Goal: Information Seeking & Learning: Learn about a topic

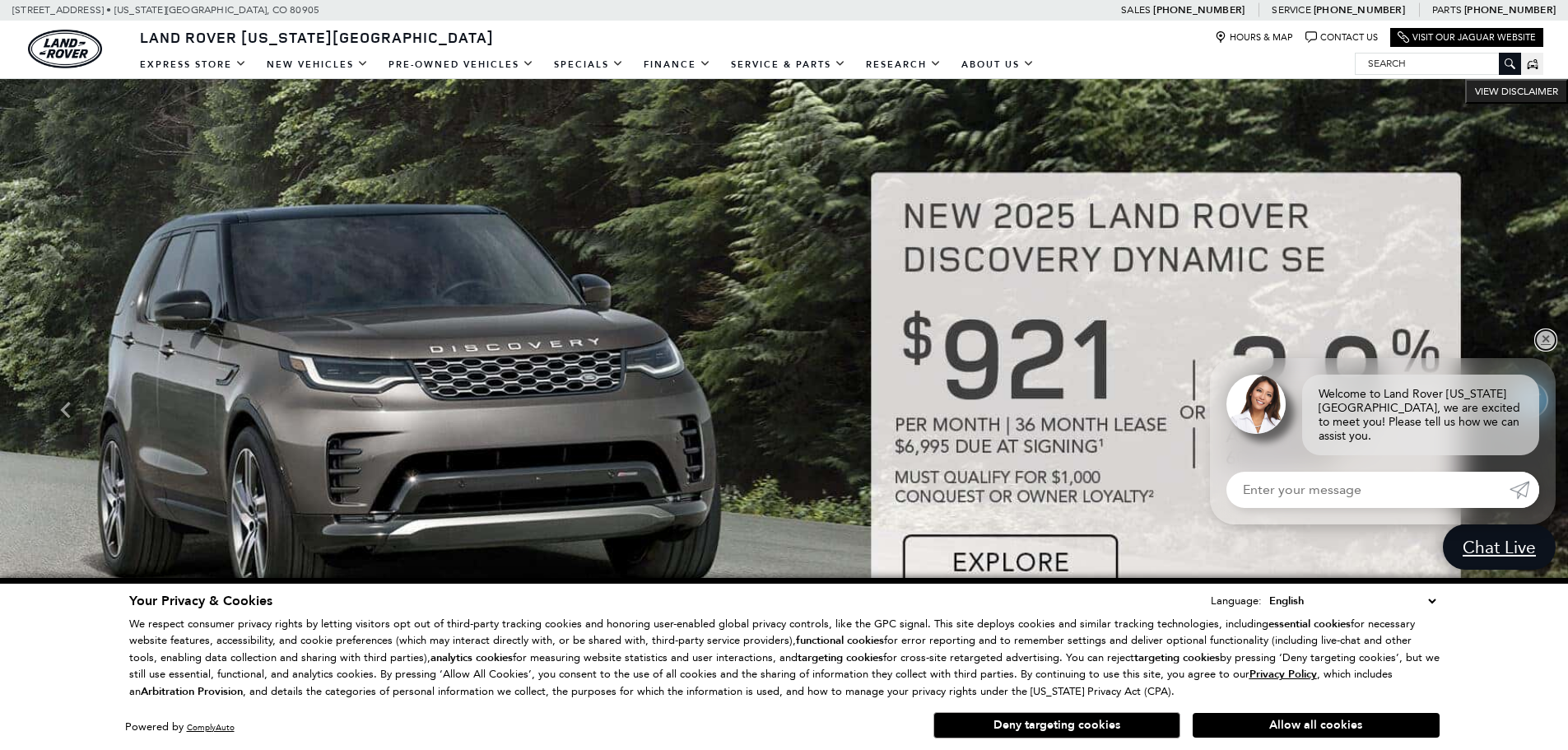
click at [1541, 350] on link "✕" at bounding box center [1546, 339] width 19 height 19
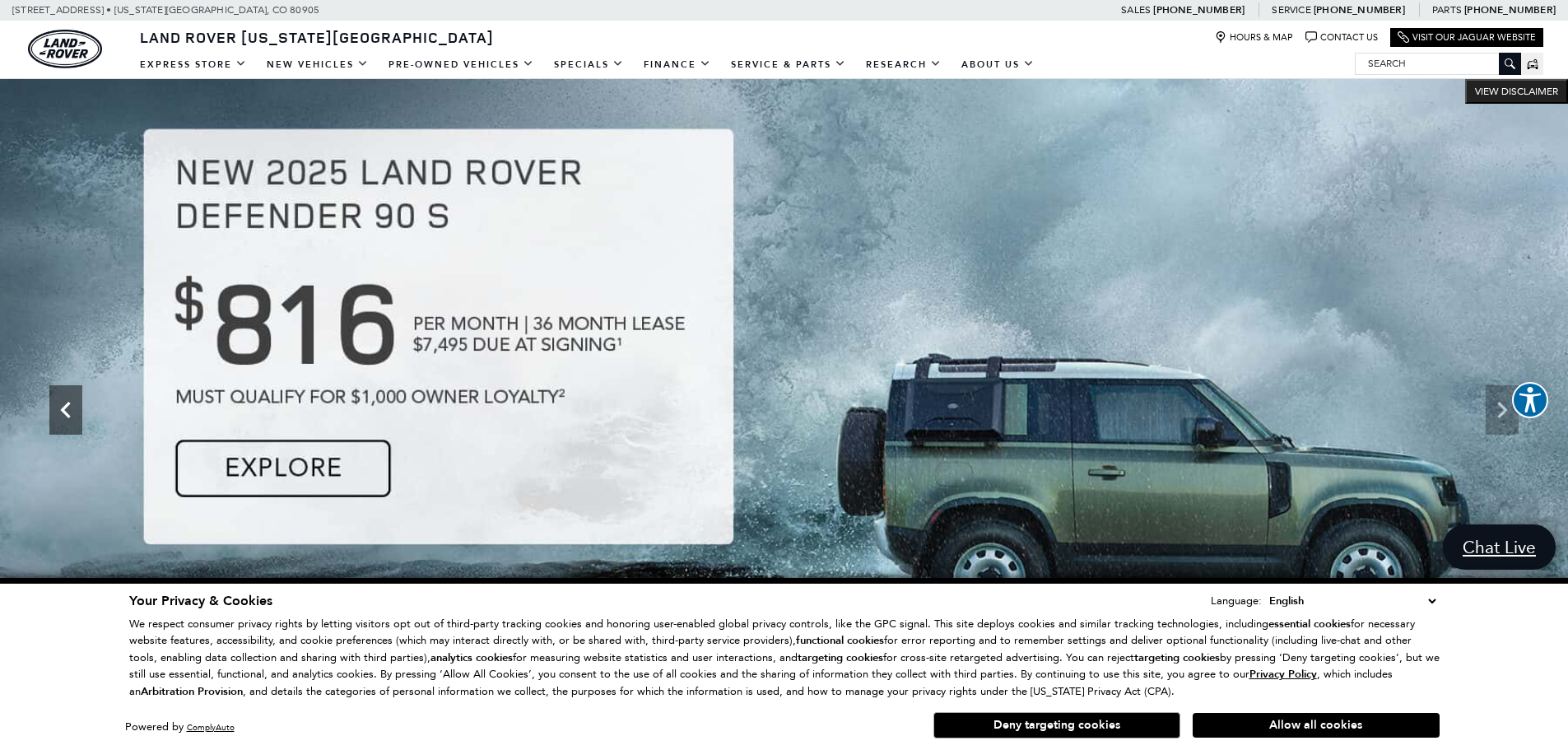
click at [63, 406] on icon "Previous" at bounding box center [66, 410] width 33 height 33
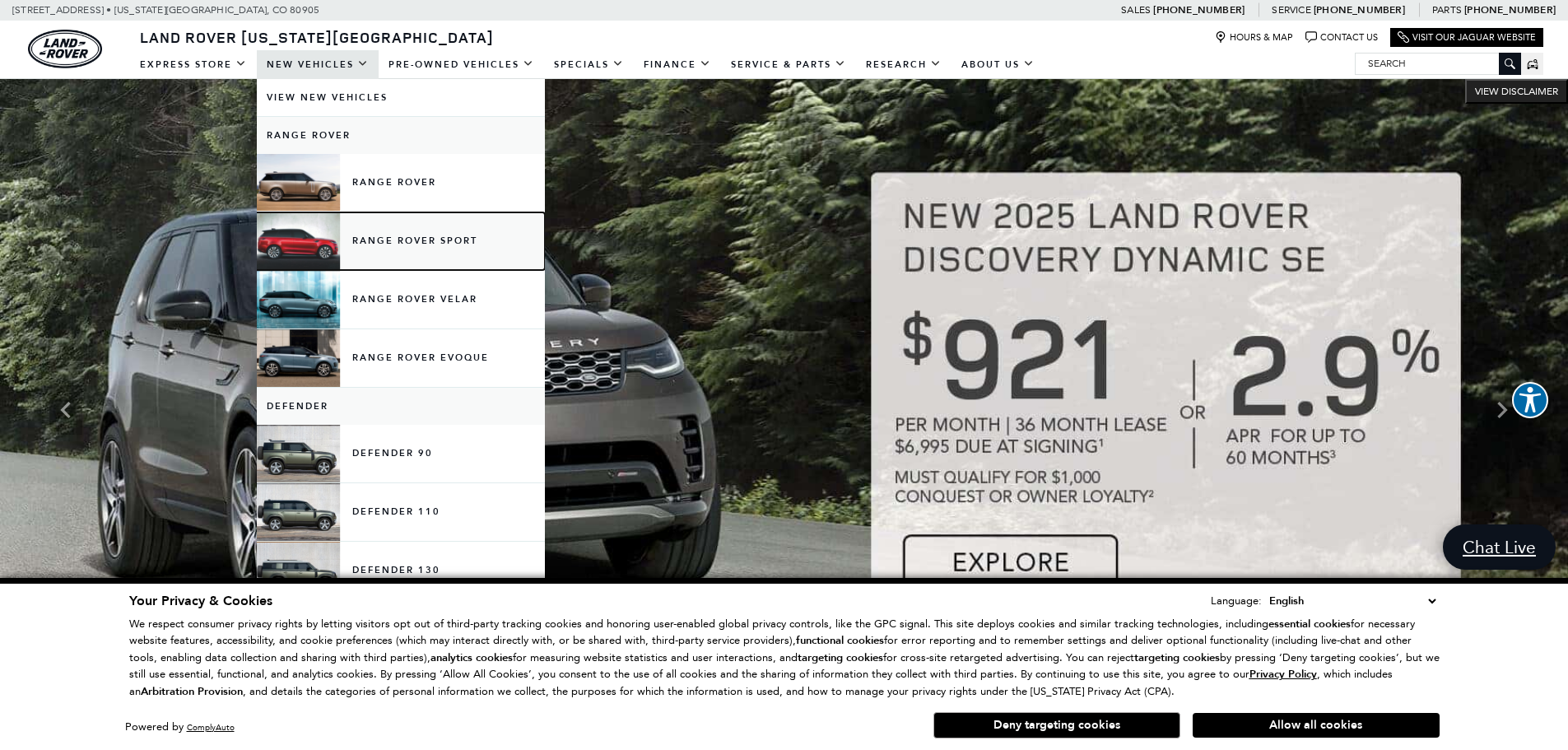
click at [390, 240] on link "Range Rover Sport" at bounding box center [400, 241] width 288 height 58
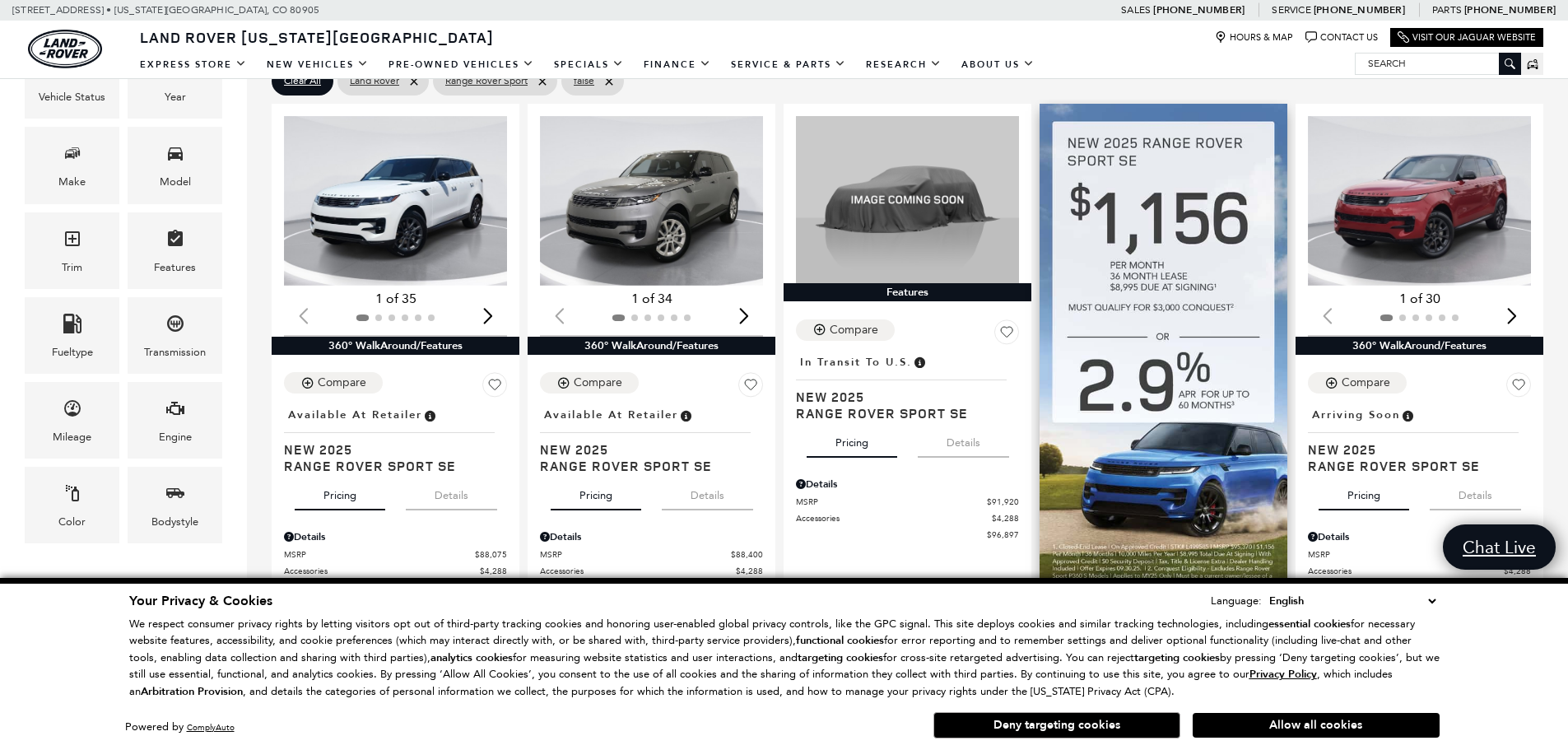
scroll to position [329, 0]
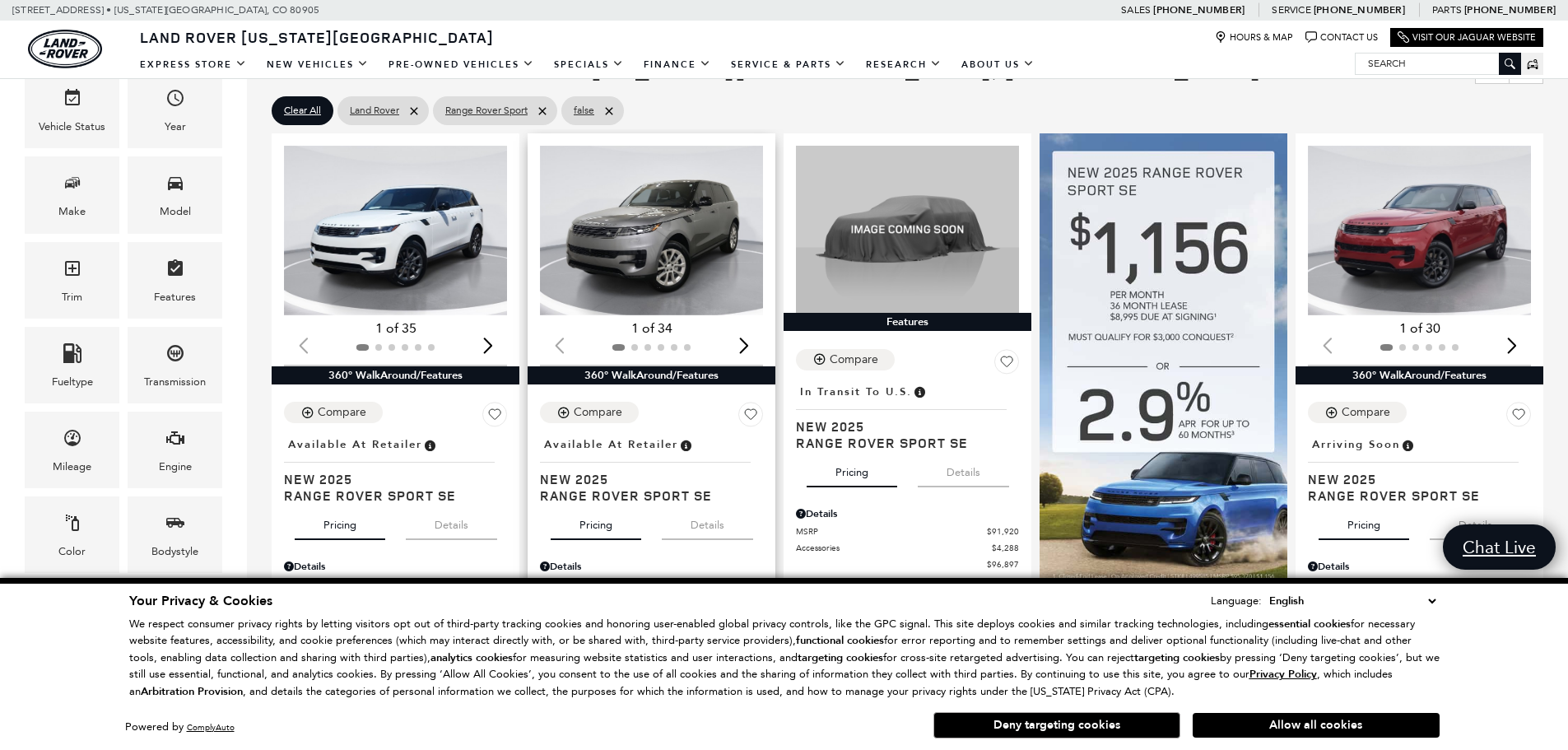
click at [658, 228] on img "1 / 2" at bounding box center [653, 230] width 226 height 170
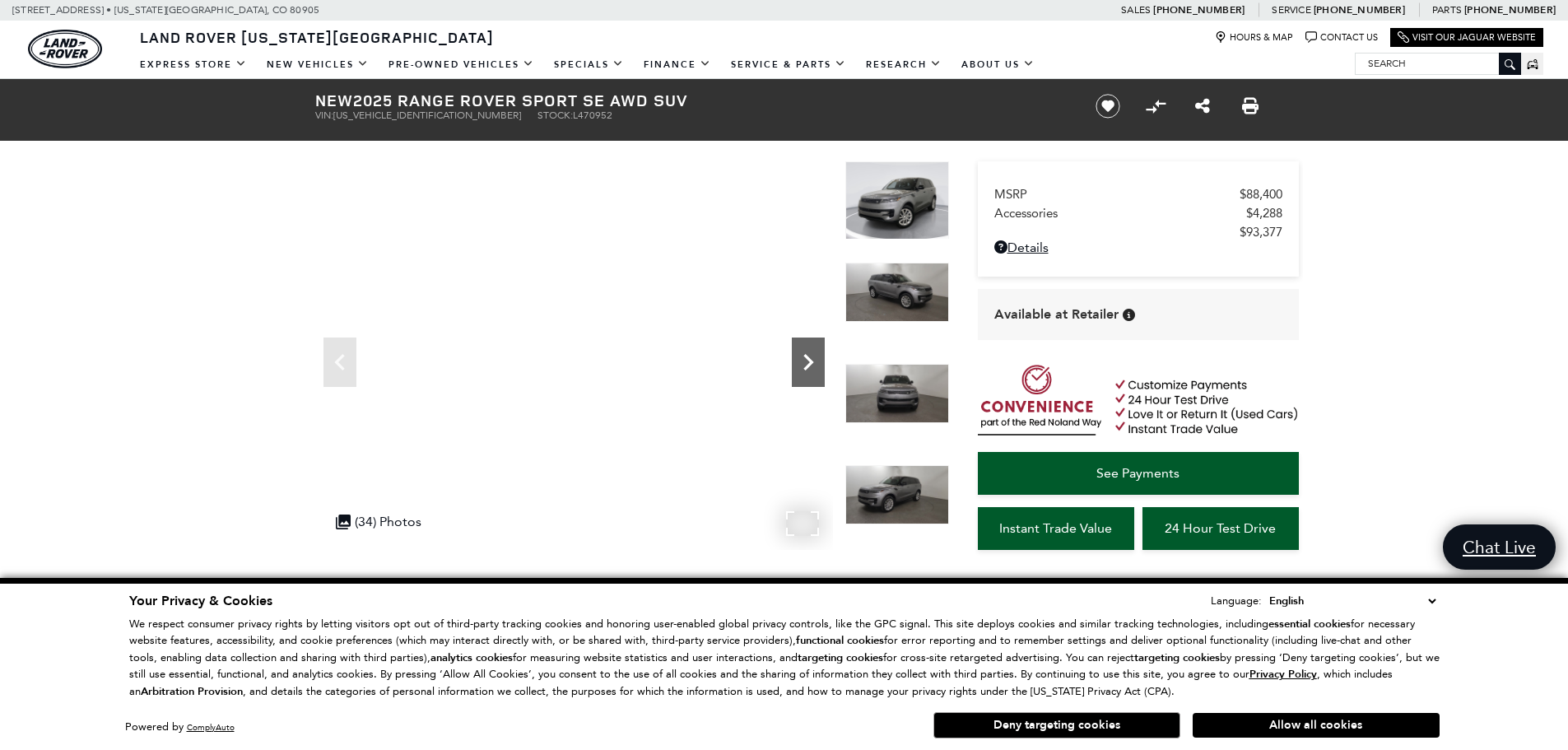
click at [812, 360] on icon "Next" at bounding box center [808, 362] width 33 height 33
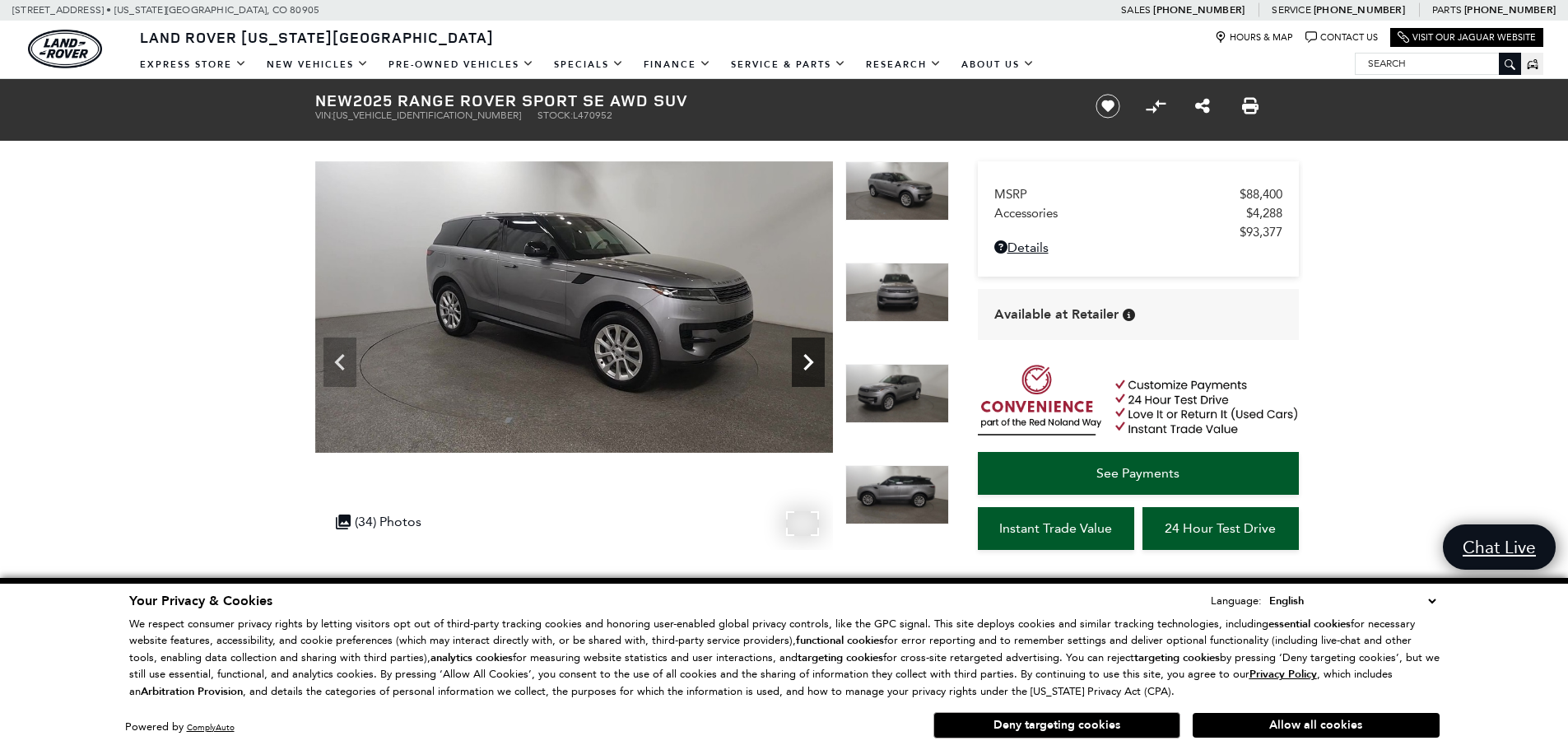
click at [813, 362] on icon "Next" at bounding box center [808, 362] width 33 height 33
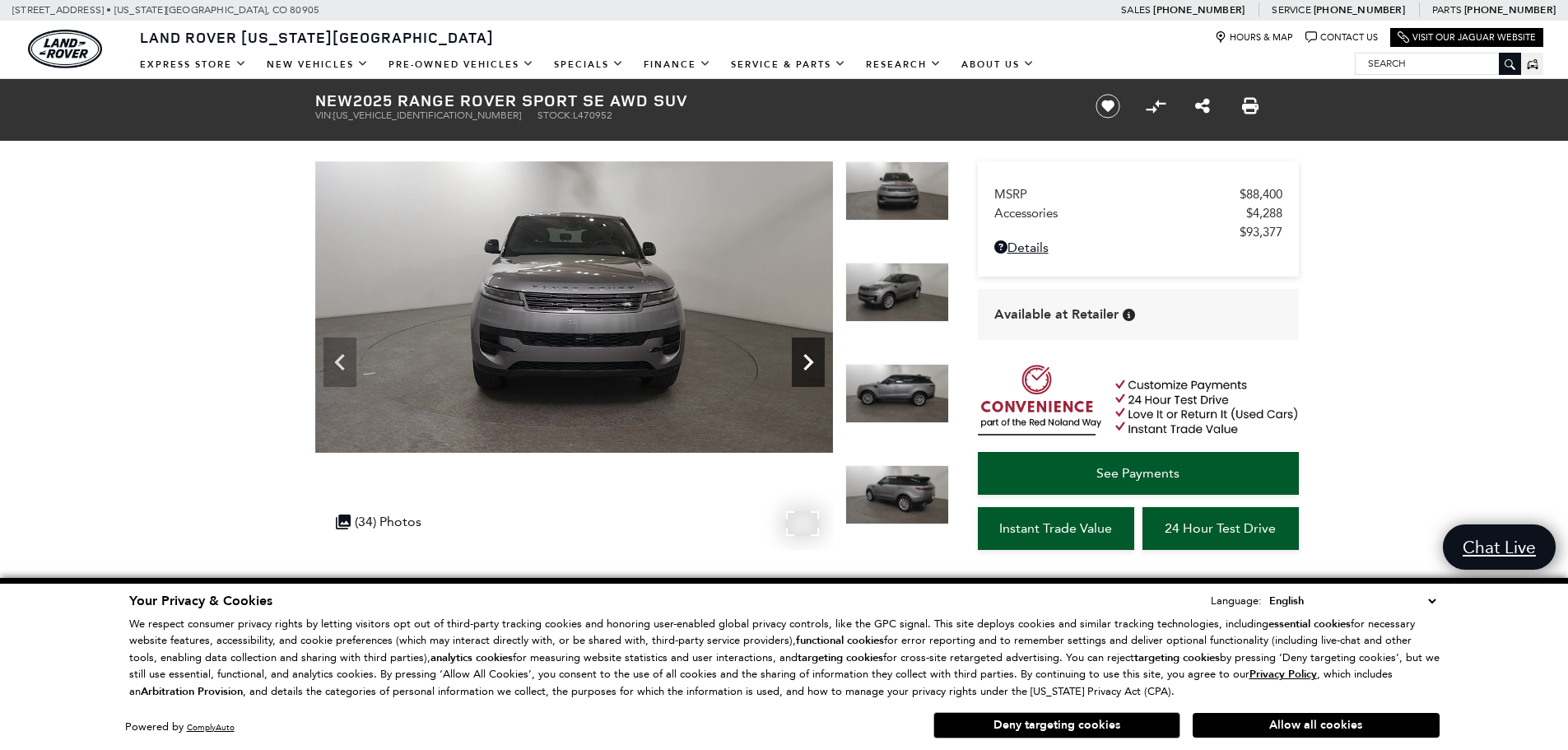
click at [813, 362] on icon "Next" at bounding box center [808, 362] width 33 height 33
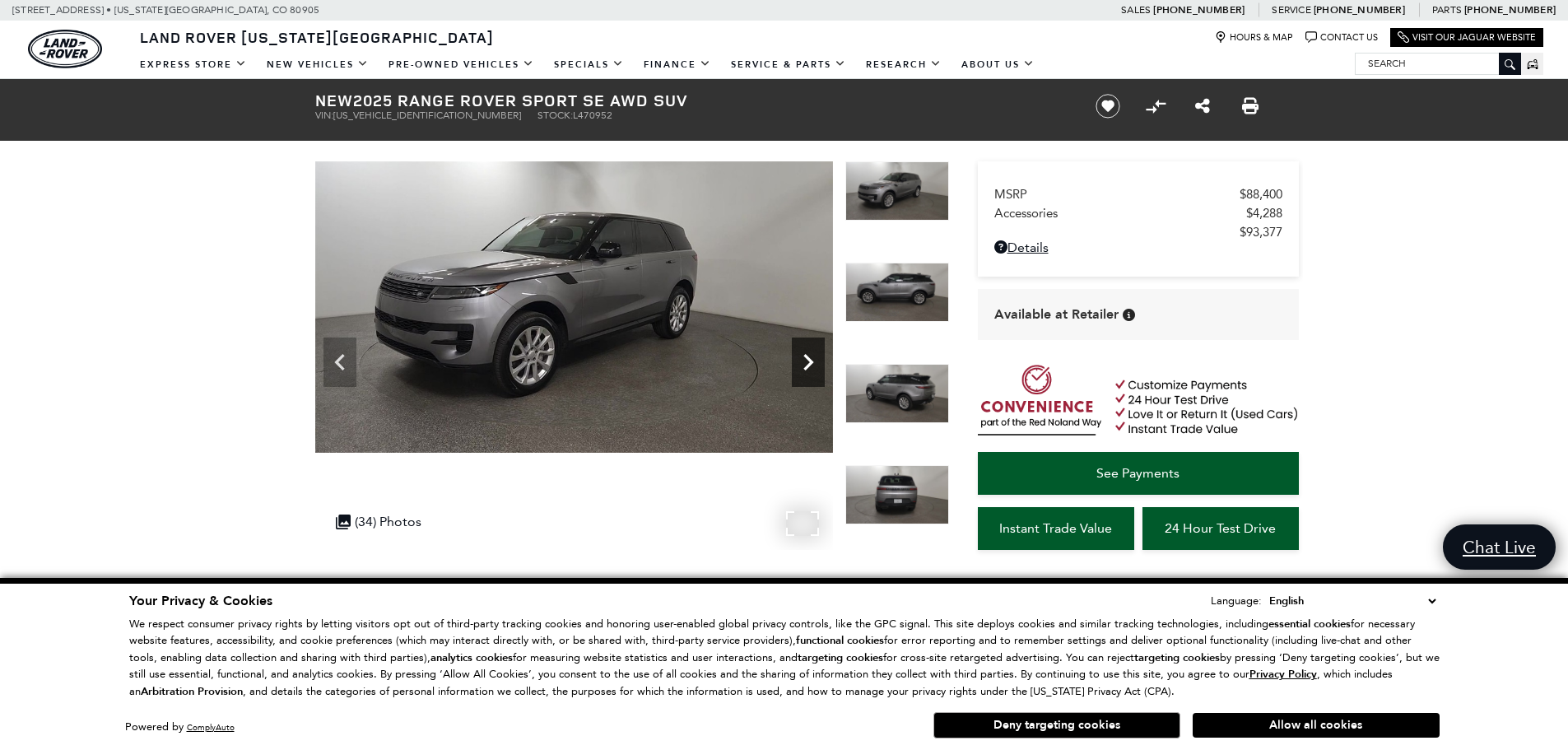
click at [813, 362] on icon "Next" at bounding box center [808, 362] width 33 height 33
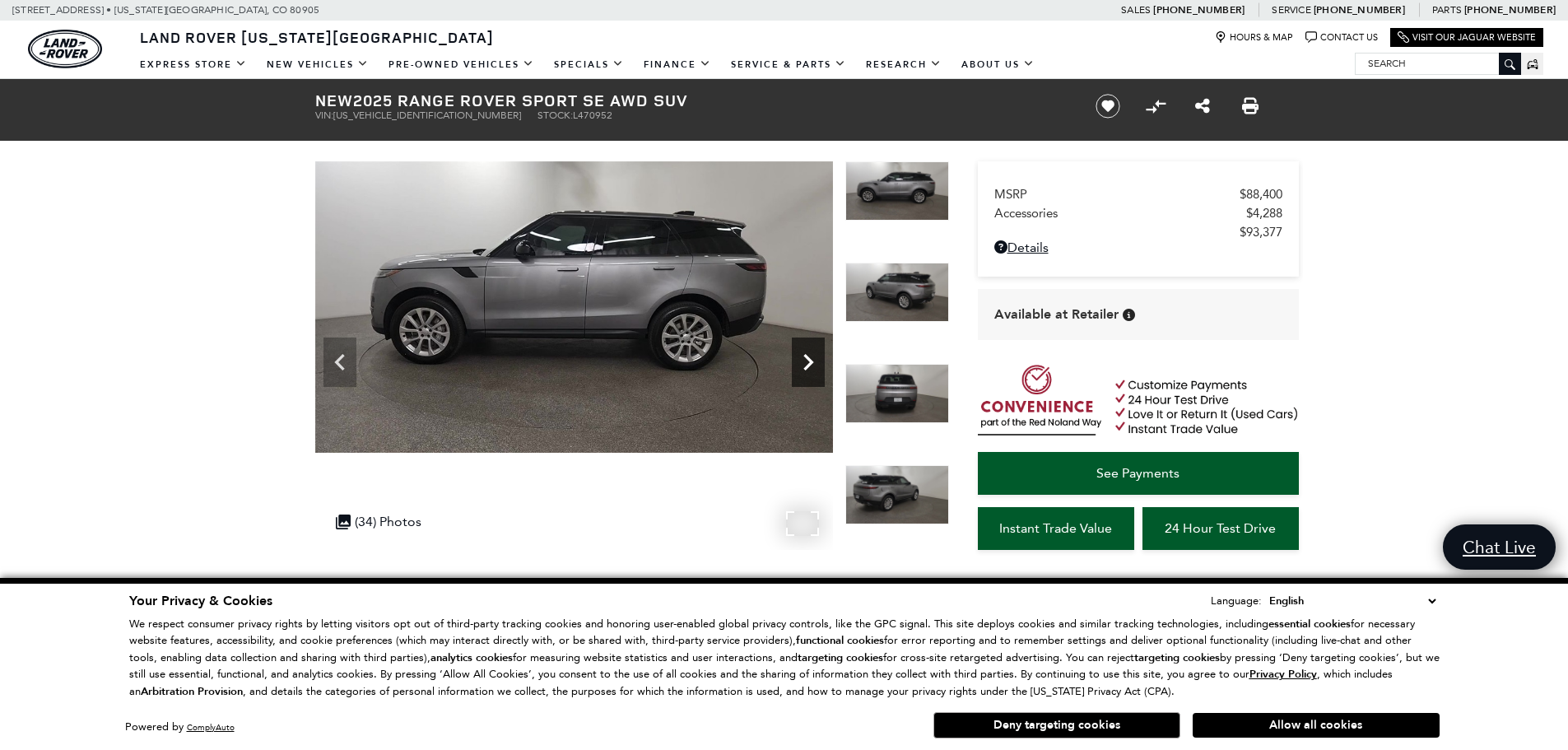
click at [813, 362] on icon "Next" at bounding box center [808, 362] width 33 height 33
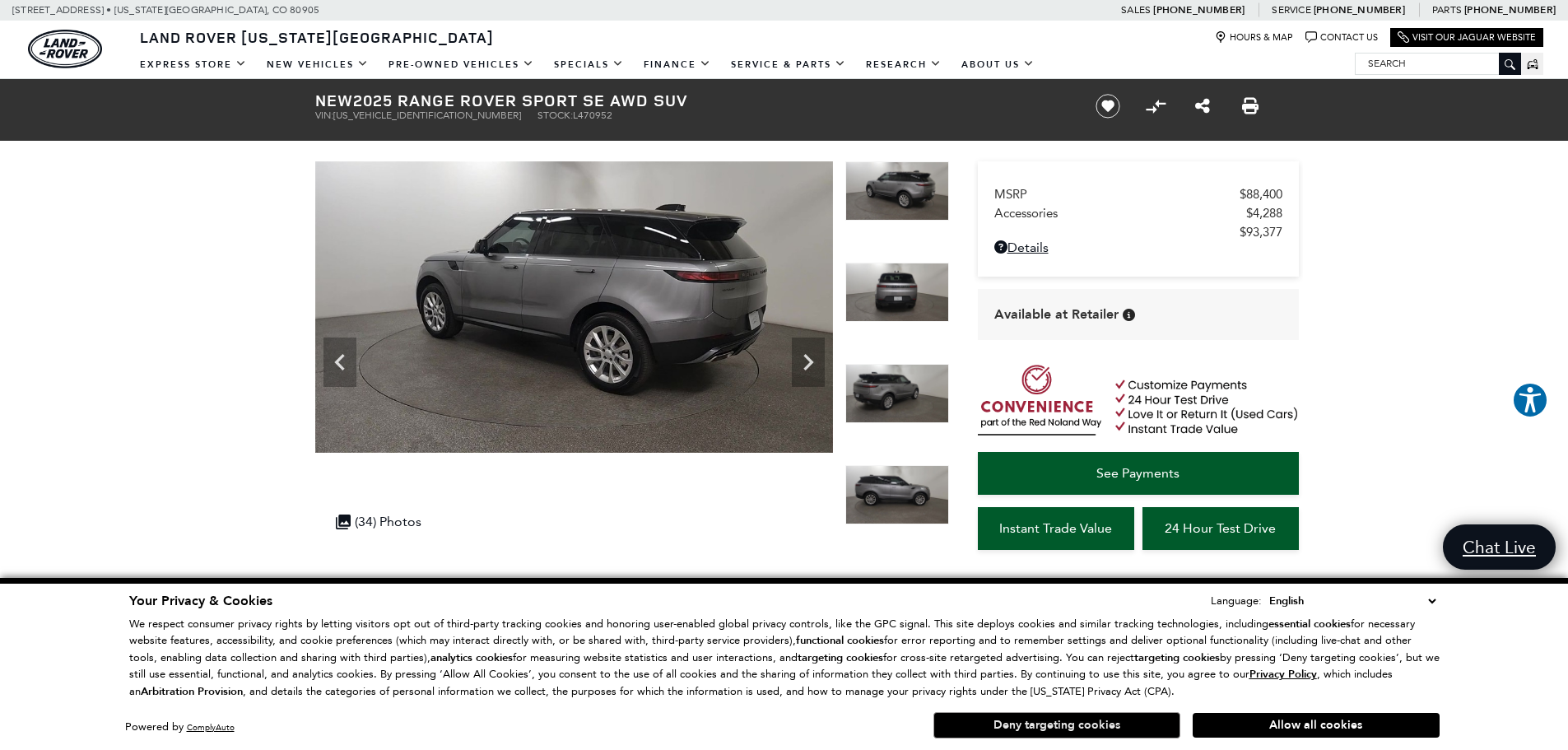
click at [1024, 729] on button "Deny targeting cookies" at bounding box center [1057, 724] width 247 height 26
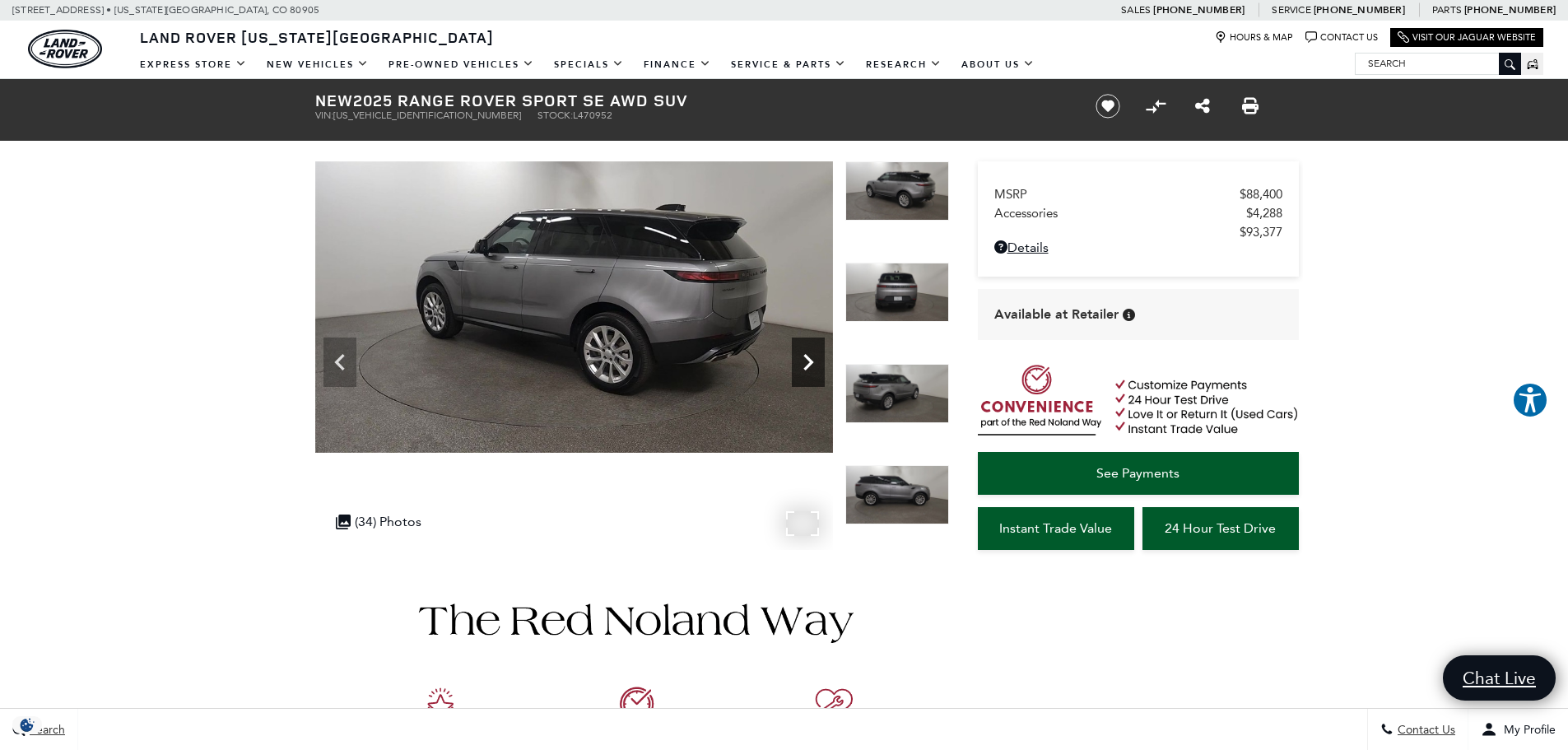
click at [807, 354] on icon "Next" at bounding box center [808, 362] width 33 height 33
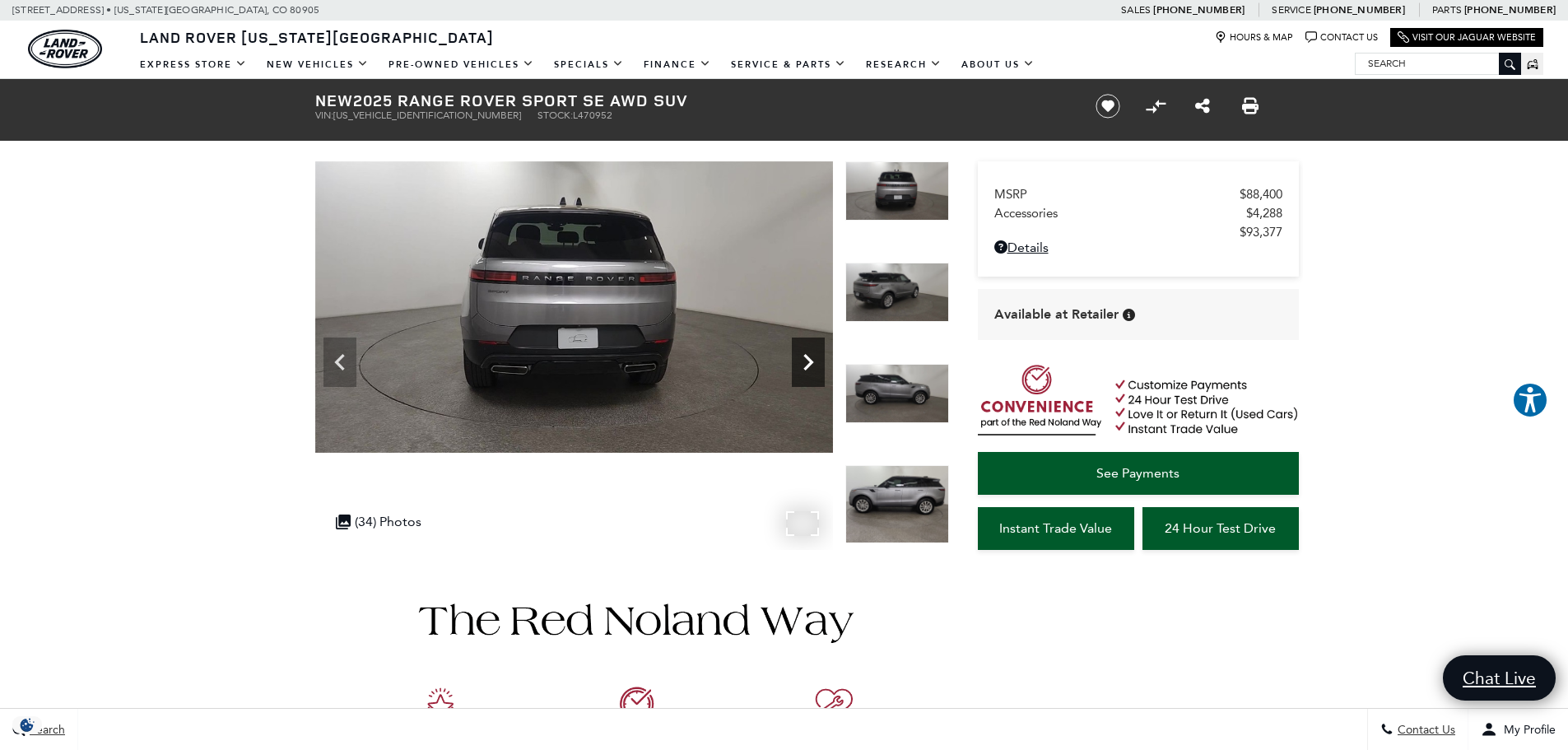
click at [807, 354] on icon "Next" at bounding box center [808, 362] width 33 height 33
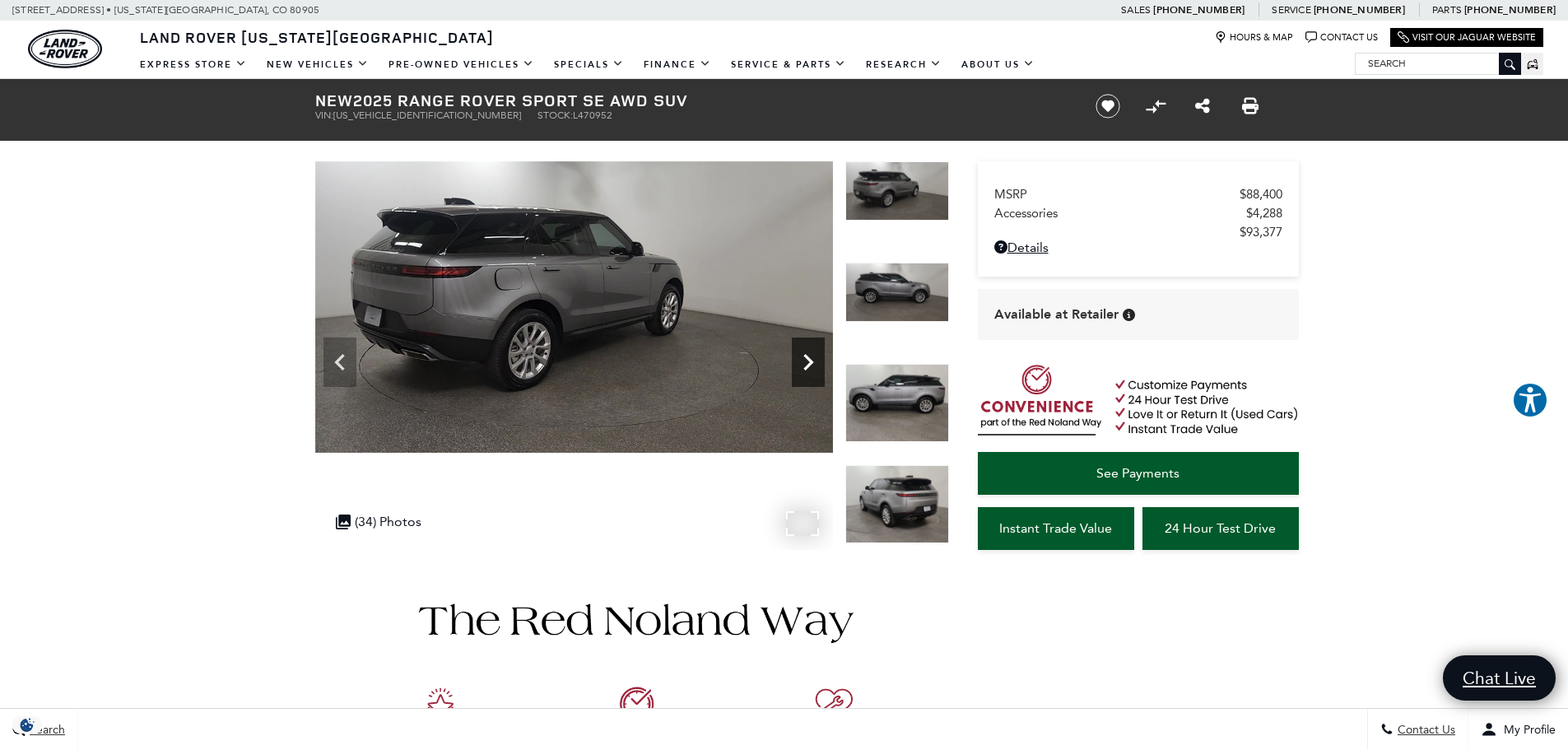
click at [807, 354] on icon "Next" at bounding box center [808, 362] width 33 height 33
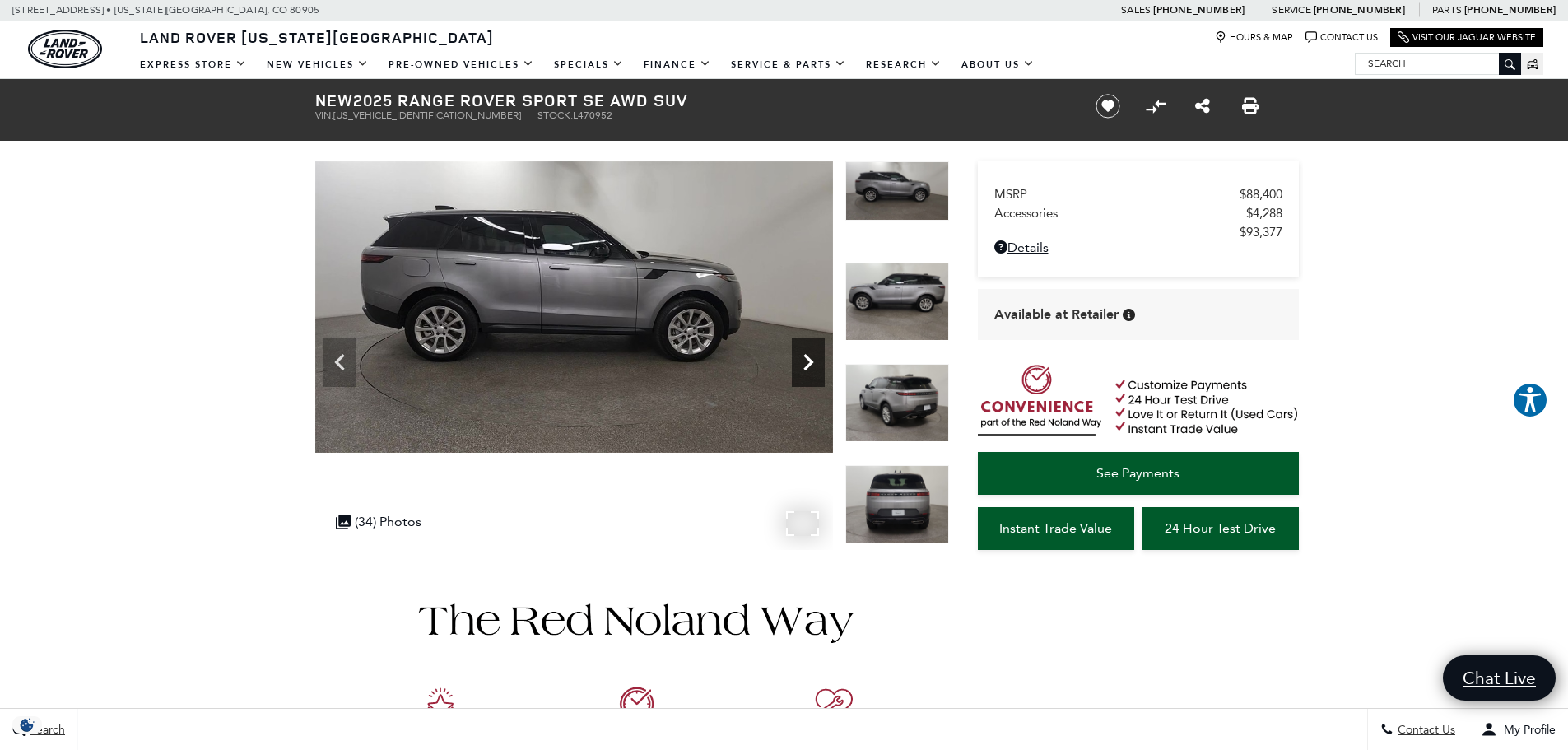
click at [807, 354] on icon "Next" at bounding box center [808, 362] width 33 height 33
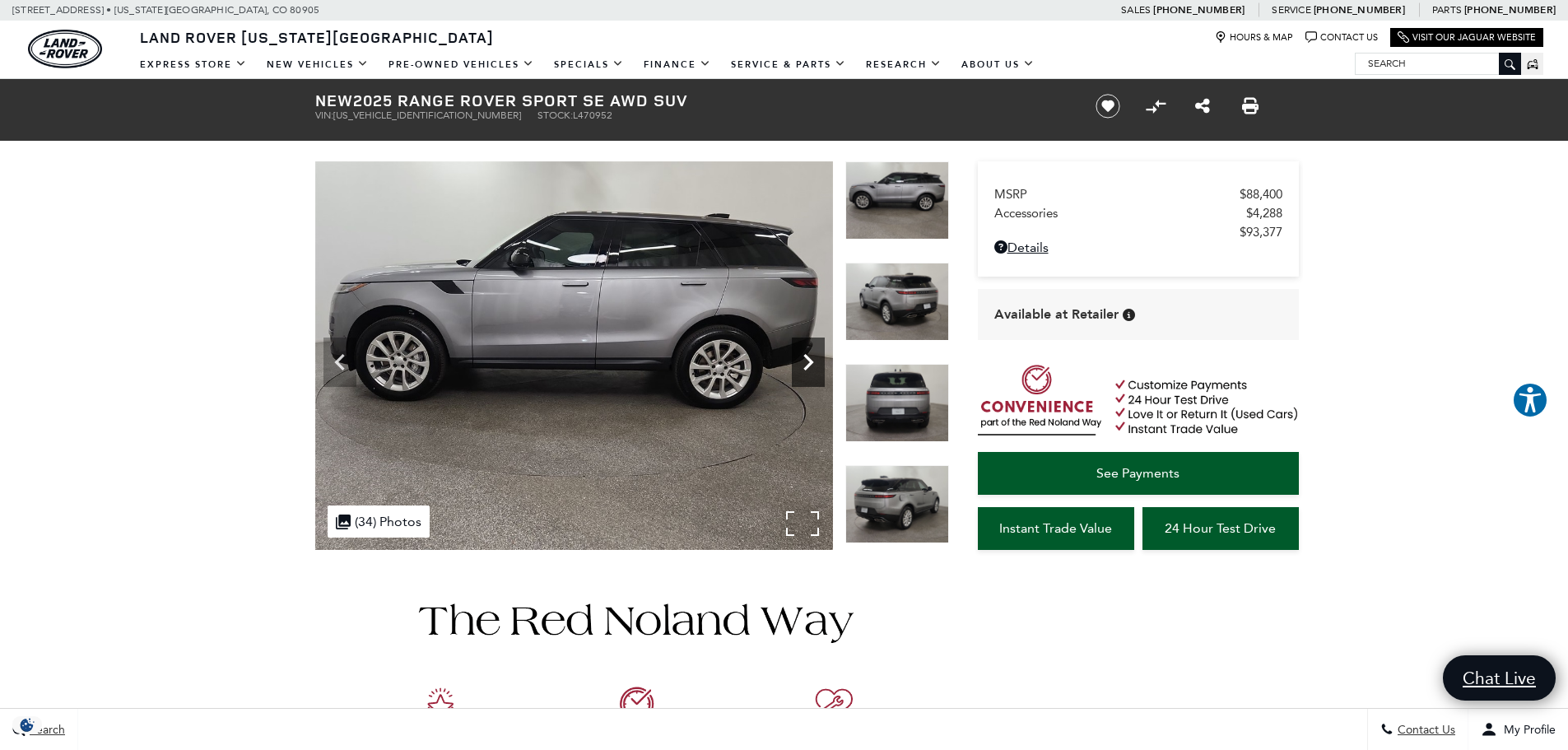
click at [807, 354] on icon "Next" at bounding box center [808, 362] width 33 height 33
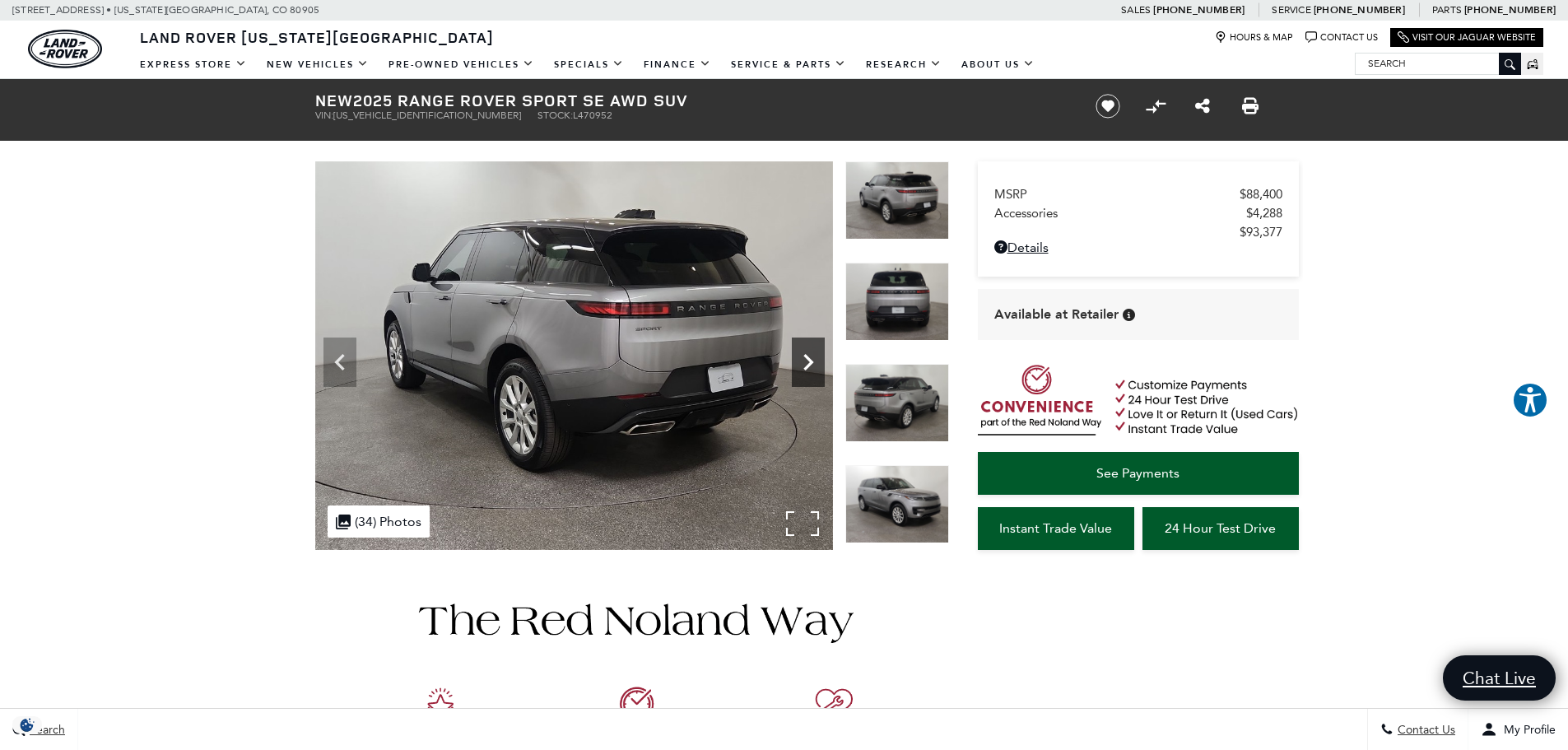
click at [807, 354] on icon "Next" at bounding box center [808, 362] width 33 height 33
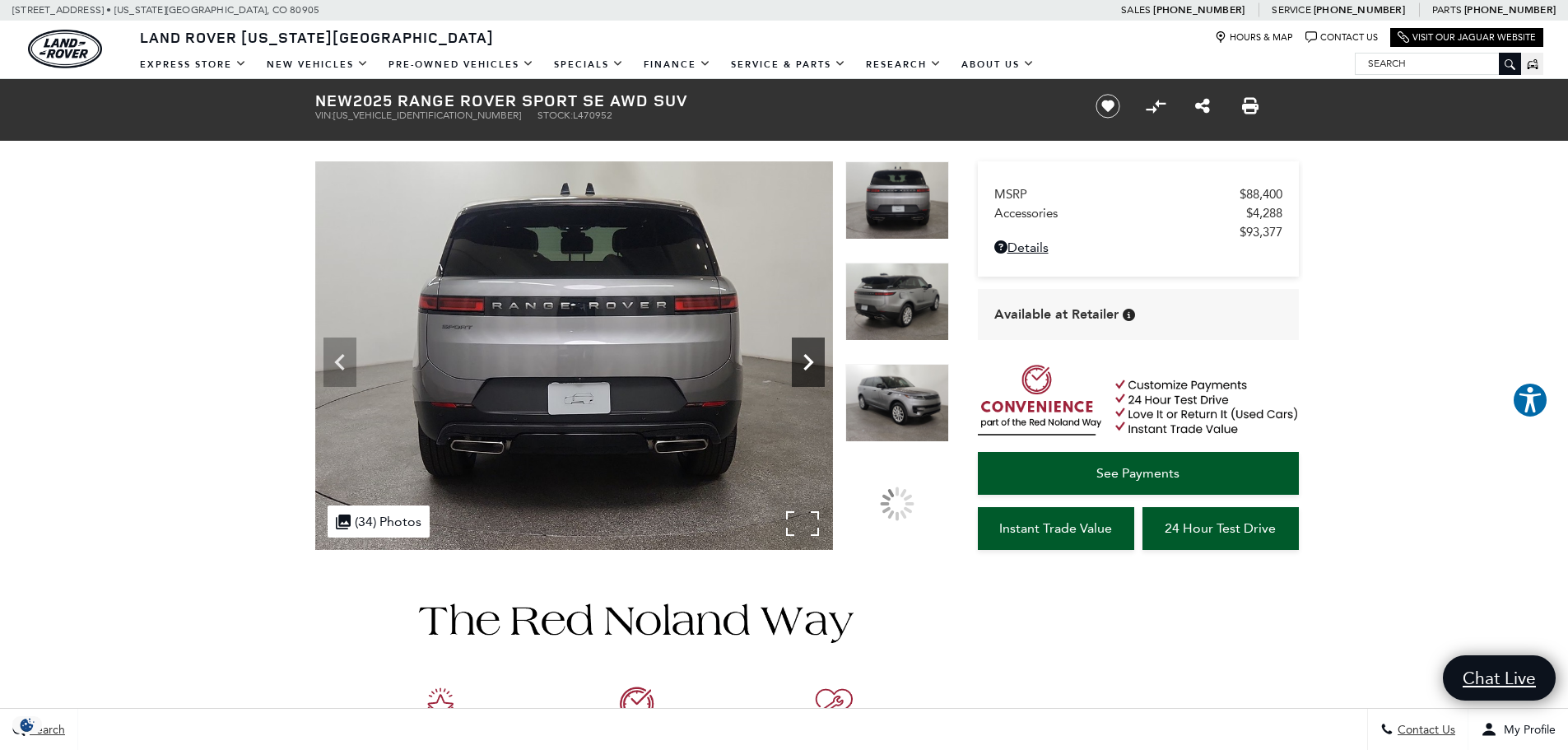
click at [807, 354] on icon "Next" at bounding box center [808, 362] width 33 height 33
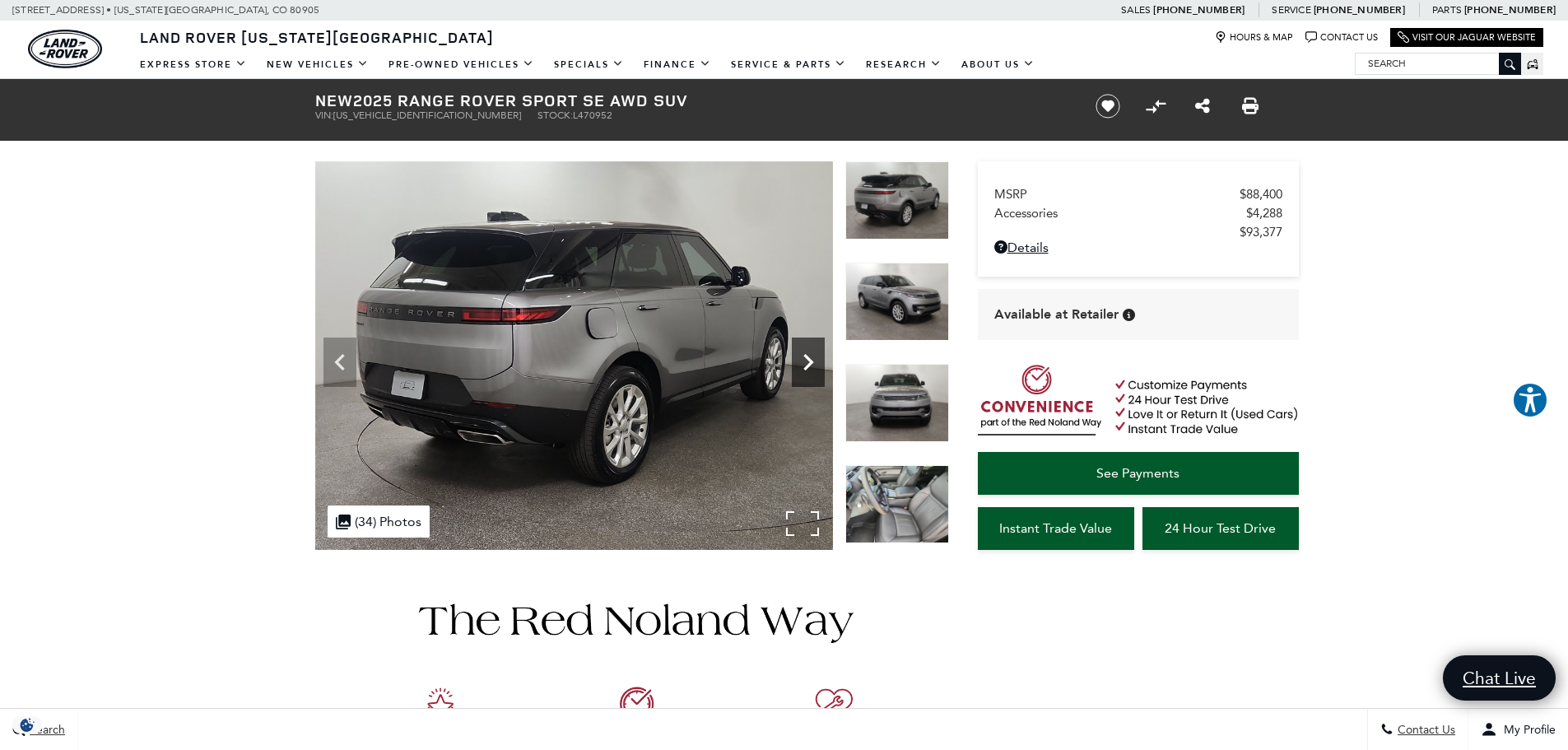
click at [807, 354] on icon "Next" at bounding box center [808, 362] width 33 height 33
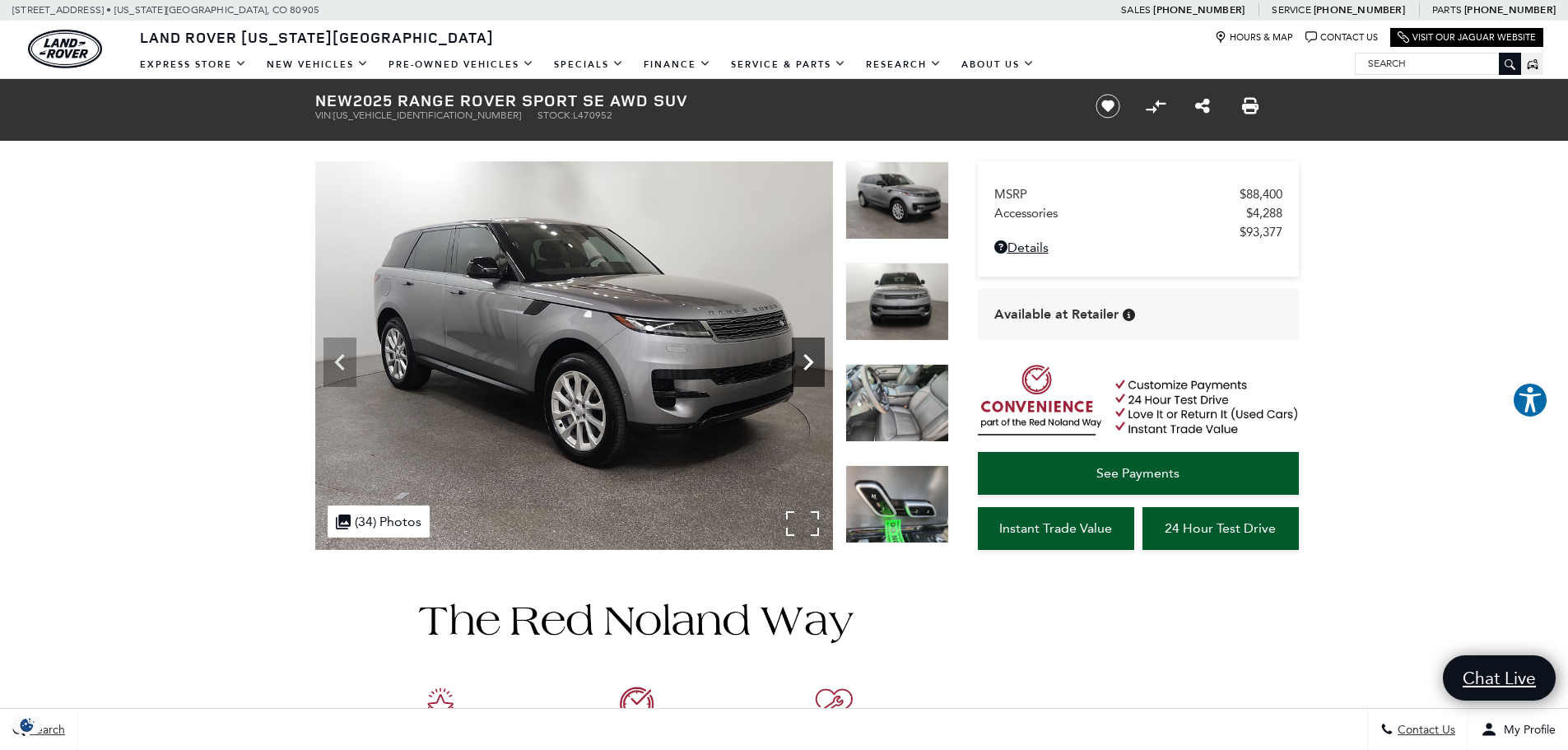
click at [807, 354] on icon "Next" at bounding box center [808, 362] width 33 height 33
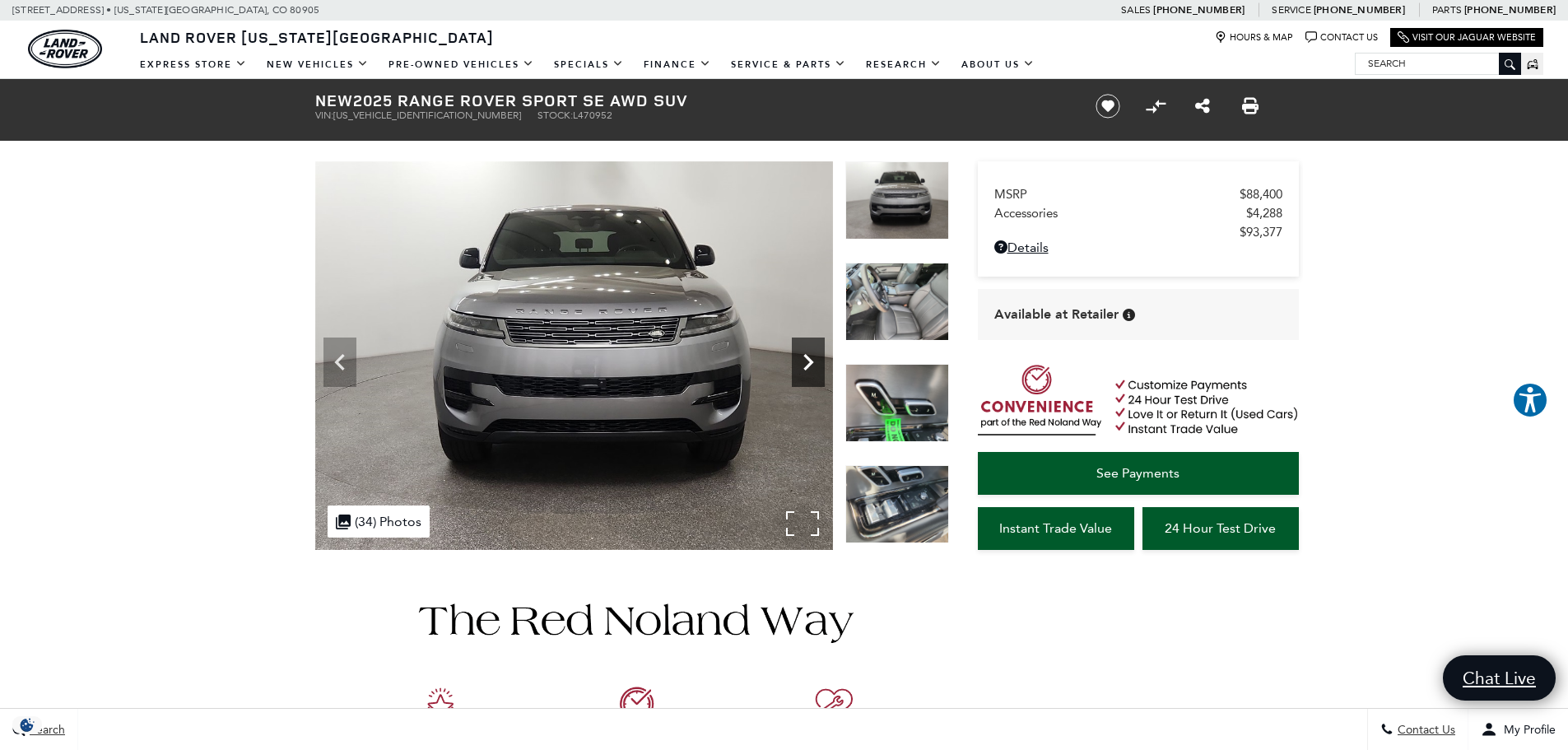
click at [807, 354] on icon "Next" at bounding box center [808, 362] width 33 height 33
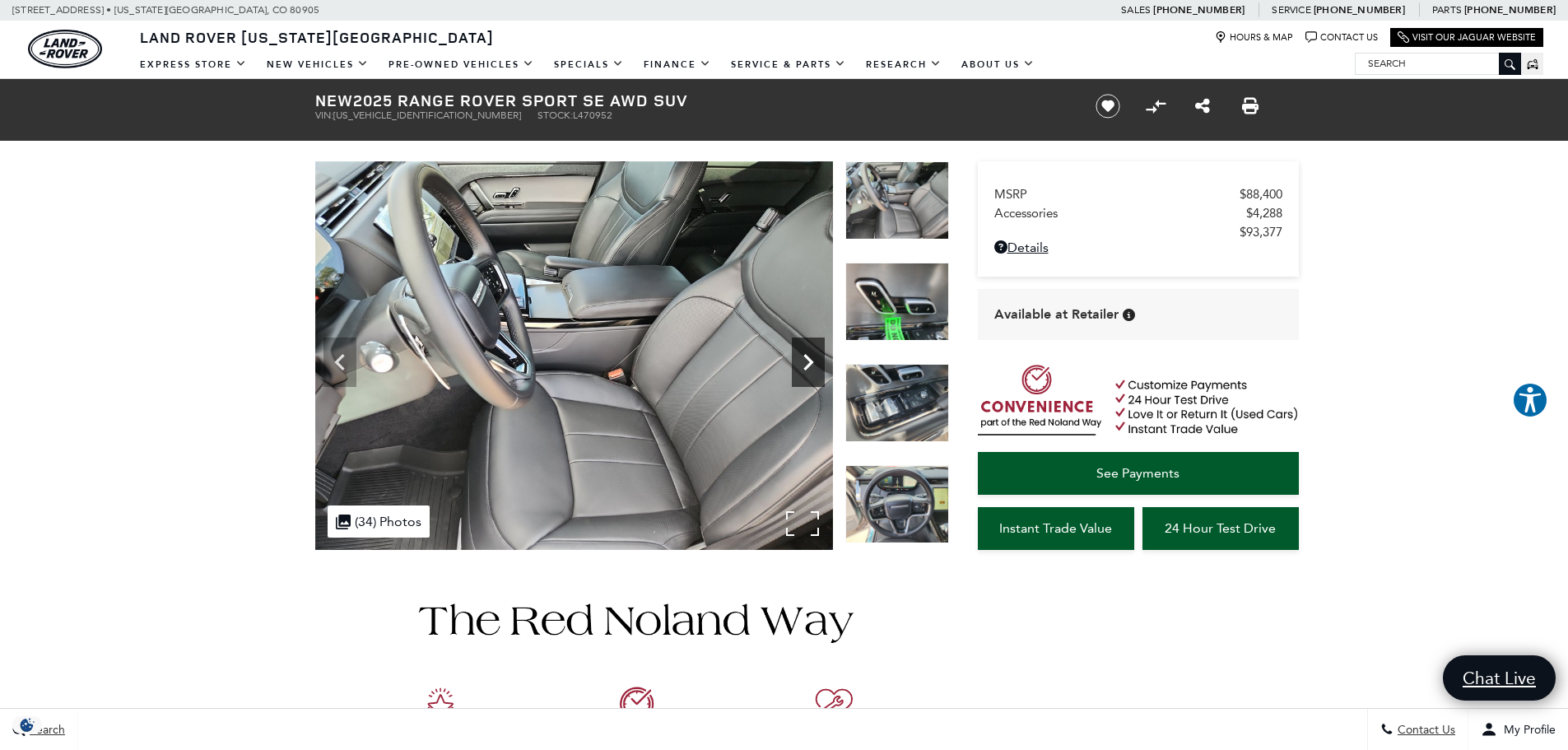
click at [807, 354] on icon "Next" at bounding box center [808, 362] width 33 height 33
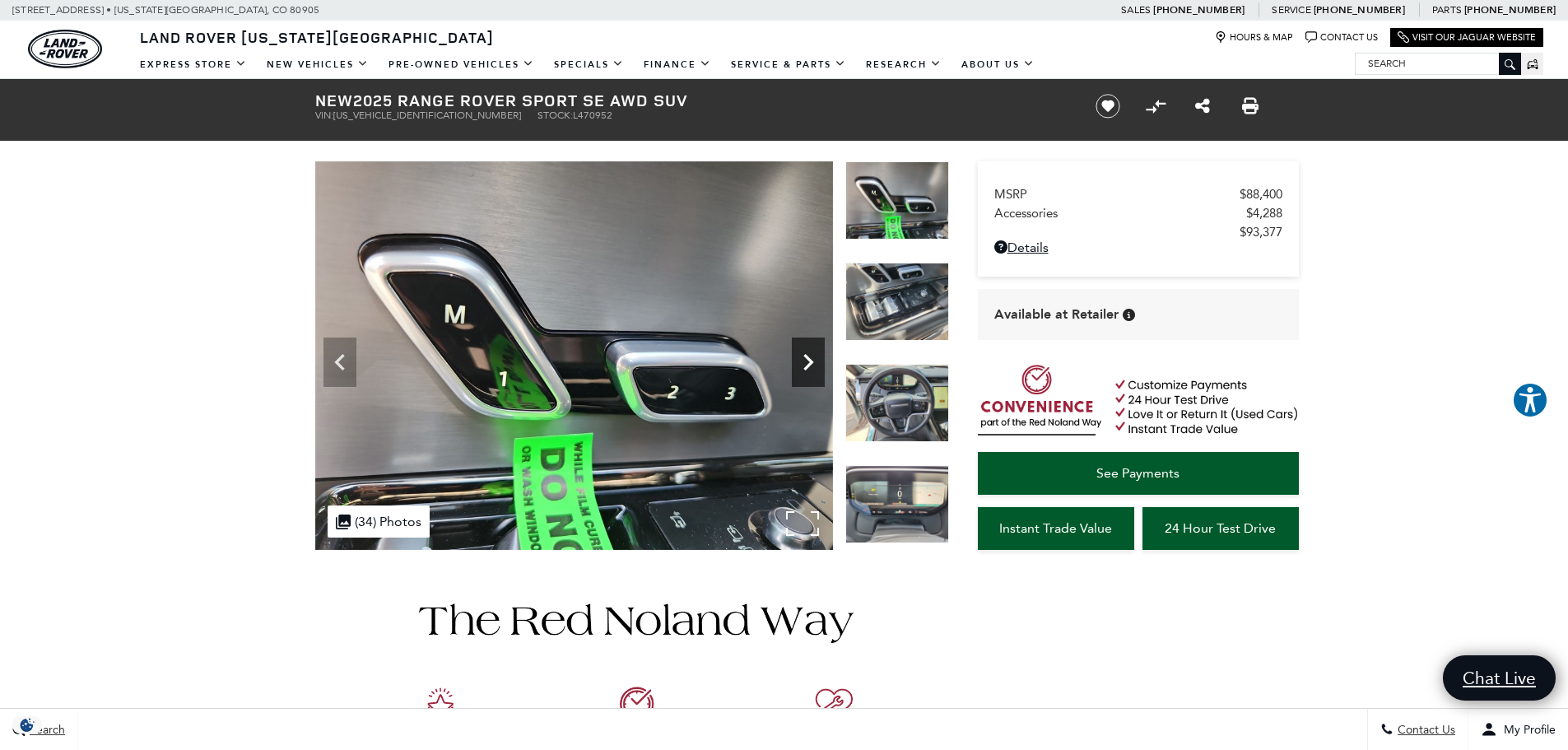
click at [802, 360] on icon "Next" at bounding box center [808, 362] width 33 height 33
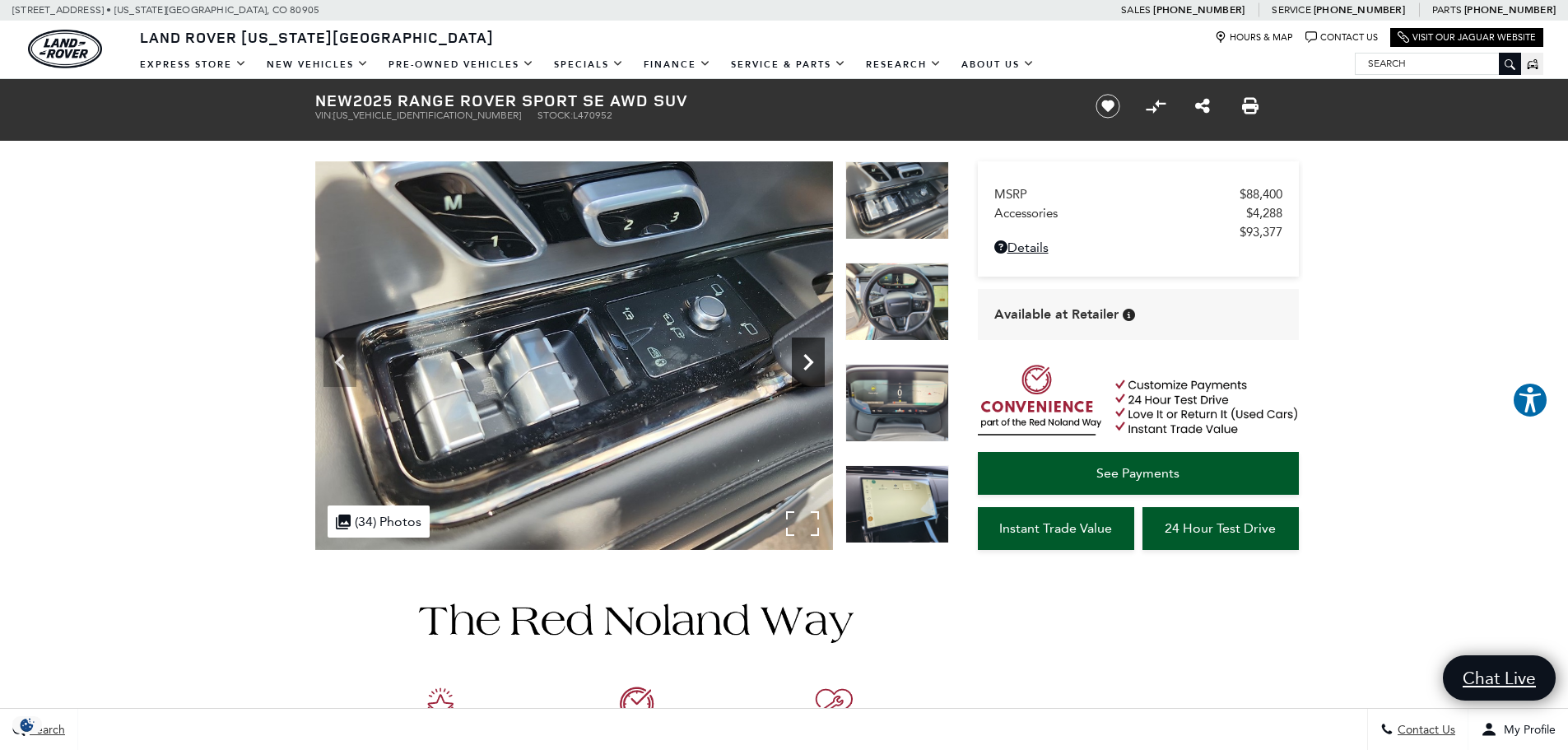
click at [806, 354] on icon "Next" at bounding box center [808, 362] width 33 height 33
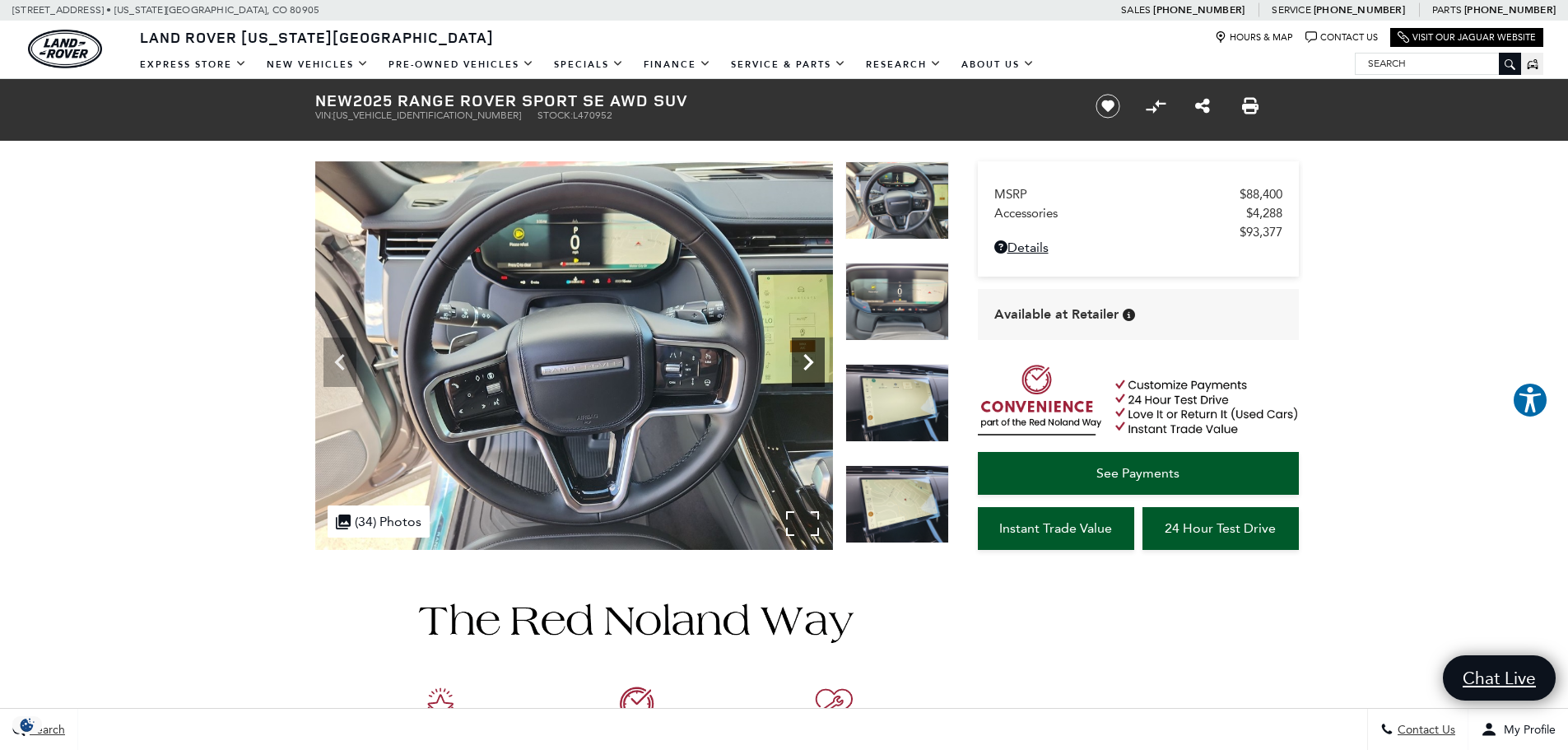
click at [807, 356] on icon "Next" at bounding box center [808, 362] width 33 height 33
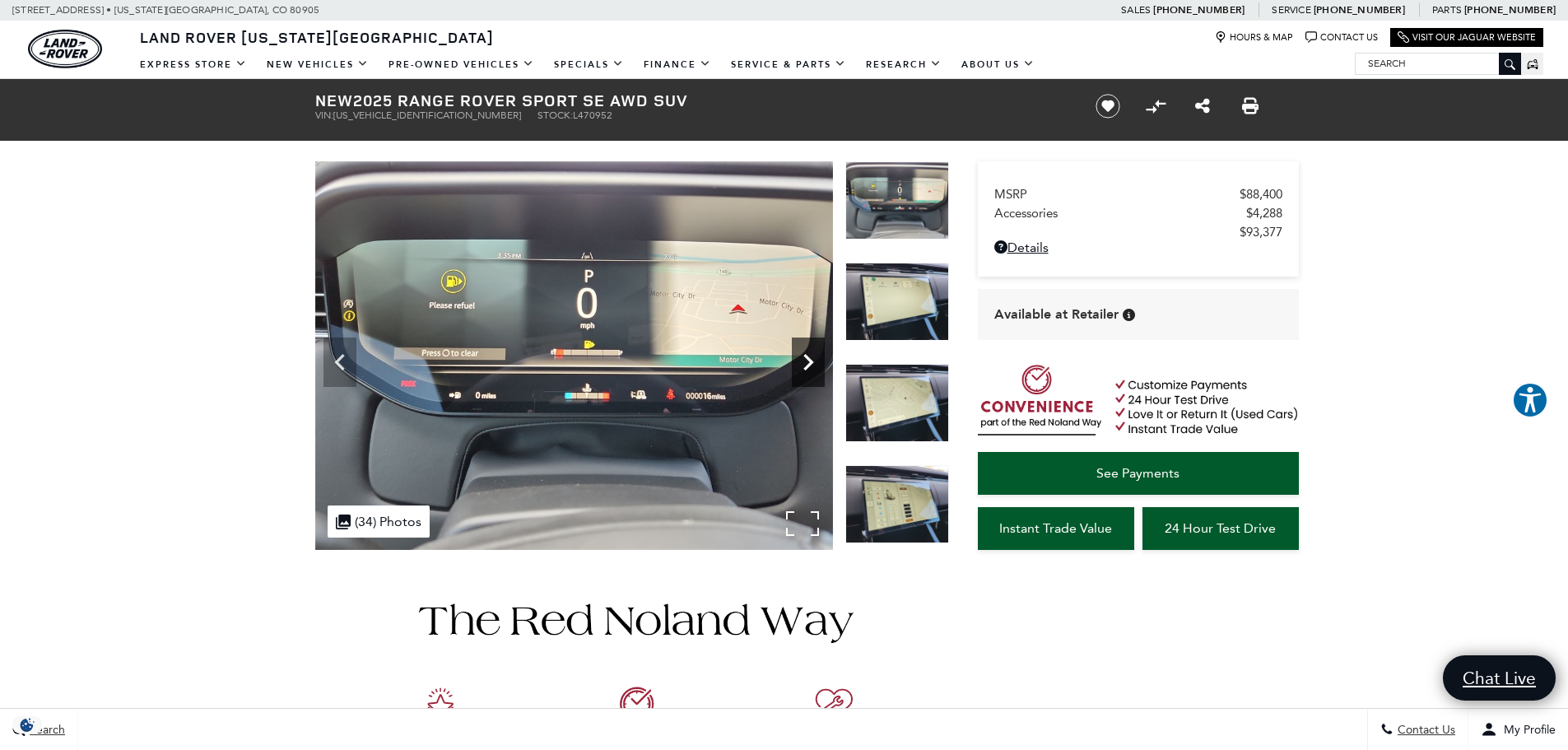
click at [807, 356] on icon "Next" at bounding box center [808, 362] width 33 height 33
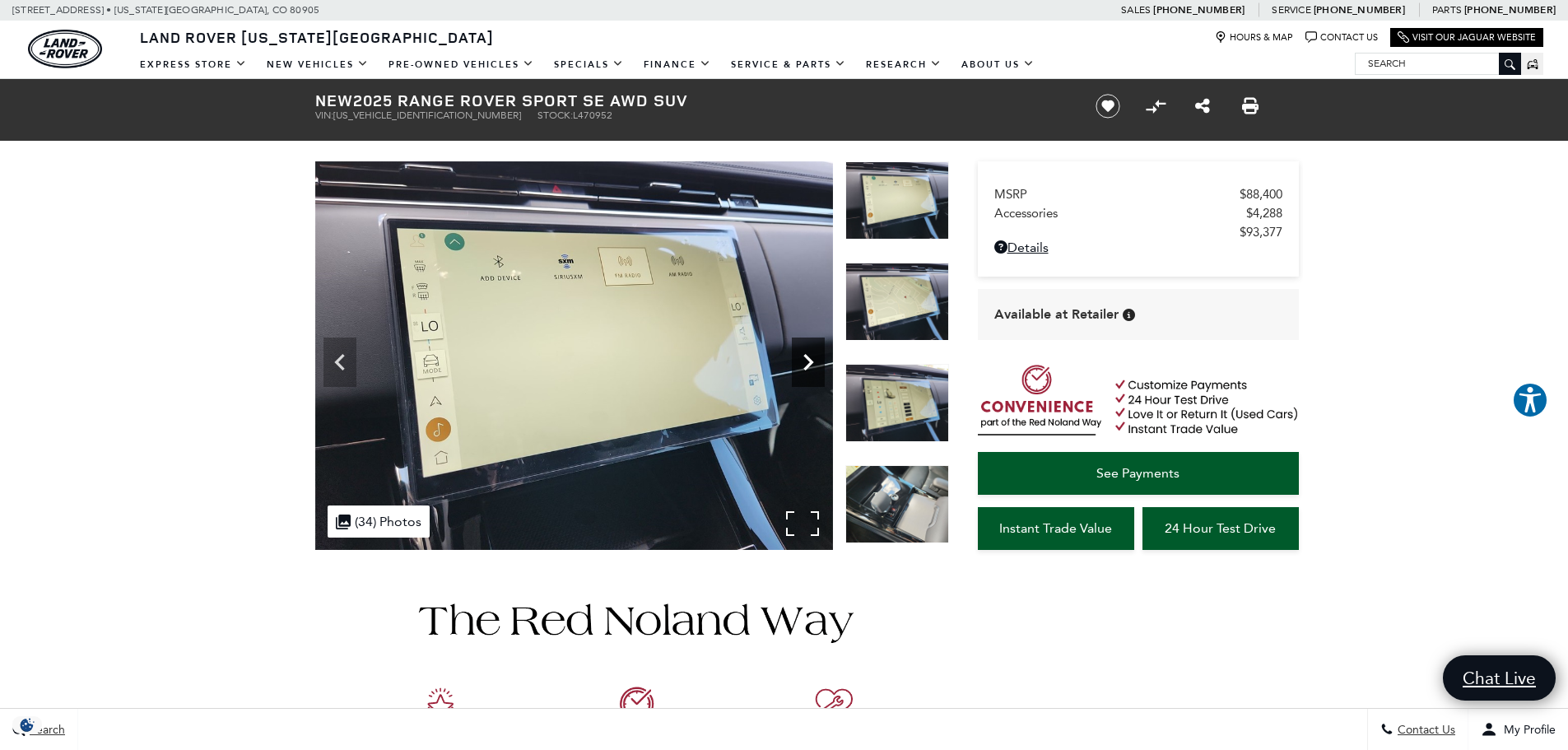
click at [807, 356] on icon "Next" at bounding box center [808, 362] width 33 height 33
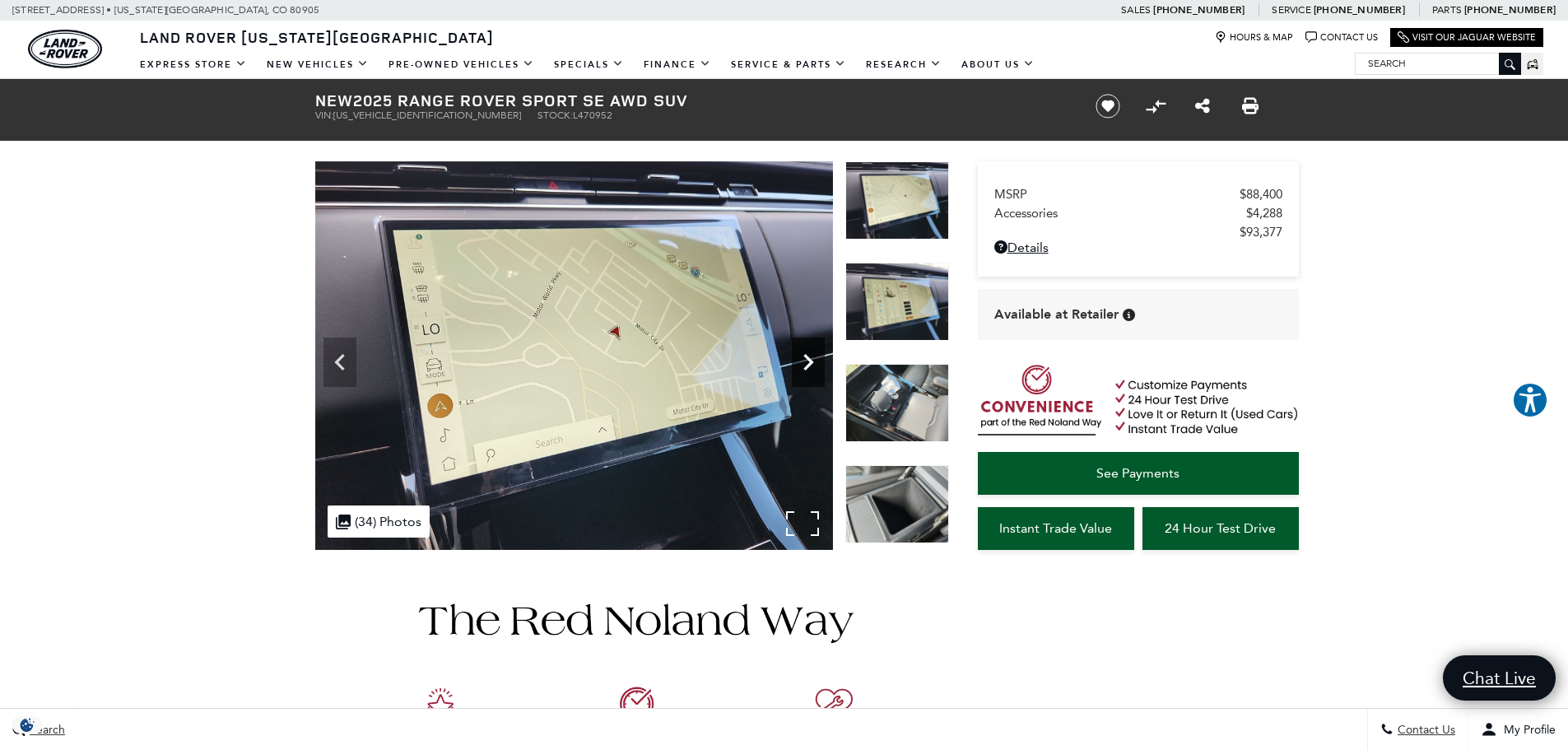
click at [807, 356] on icon "Next" at bounding box center [808, 362] width 33 height 33
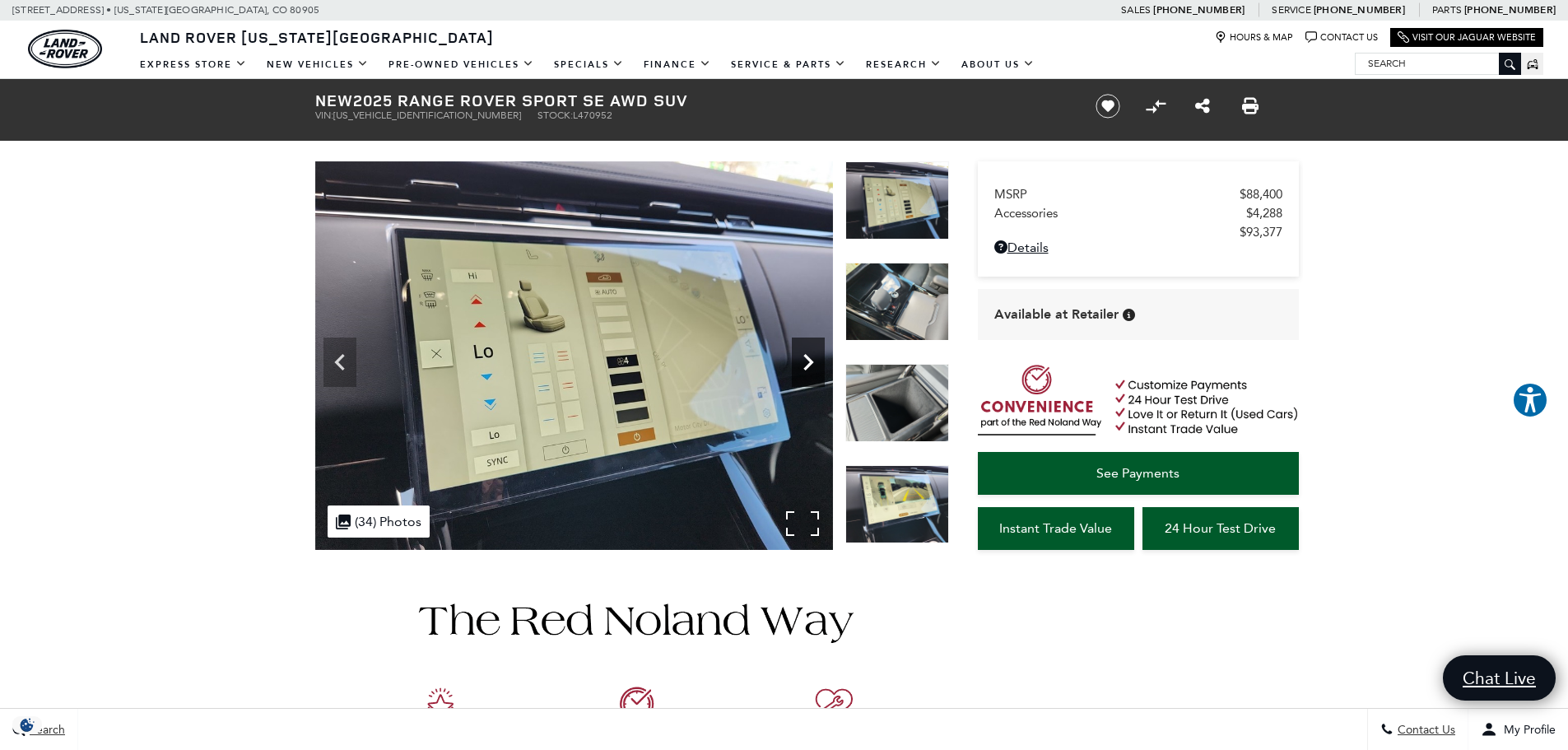
click at [807, 356] on icon "Next" at bounding box center [808, 362] width 33 height 33
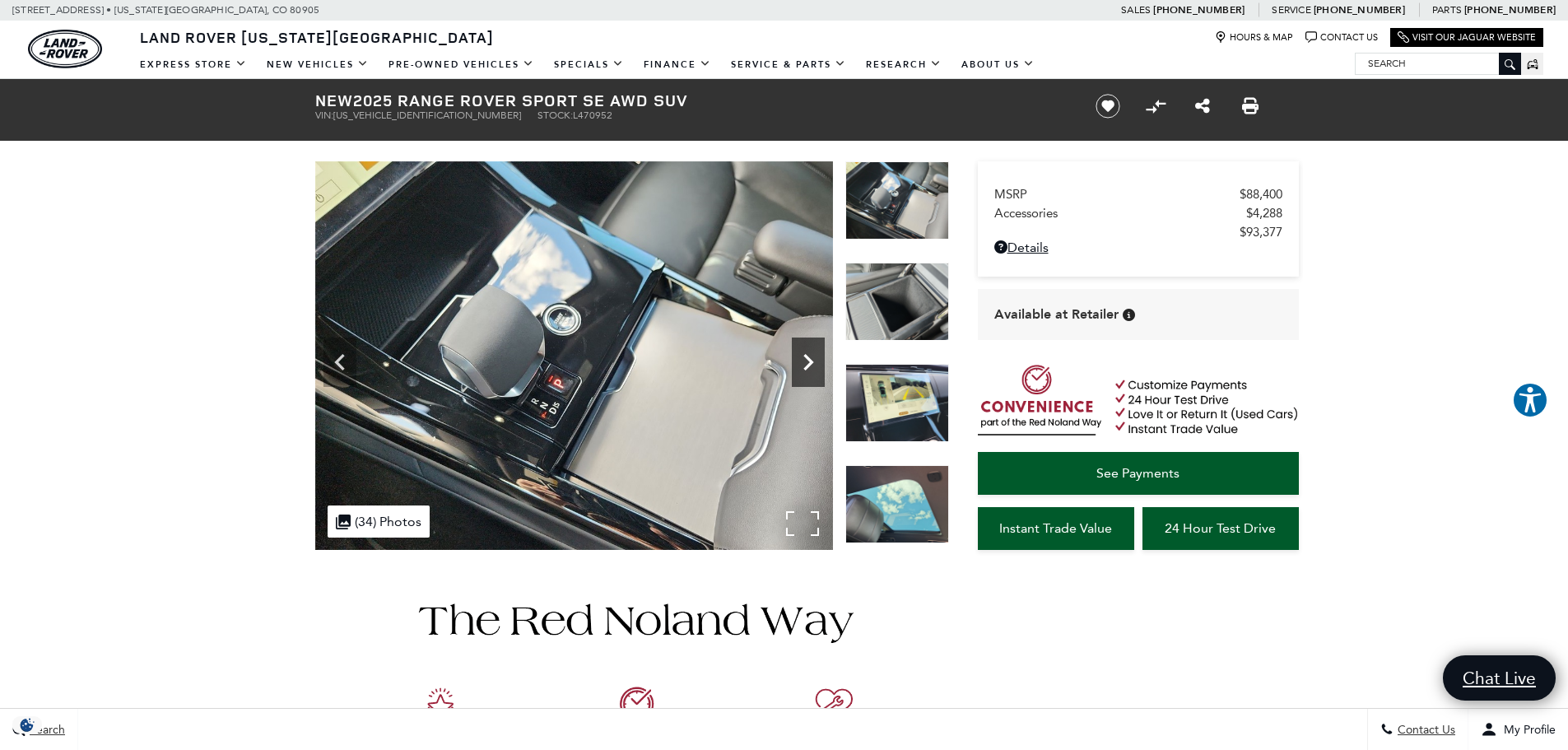
click at [807, 356] on icon "Next" at bounding box center [808, 362] width 33 height 33
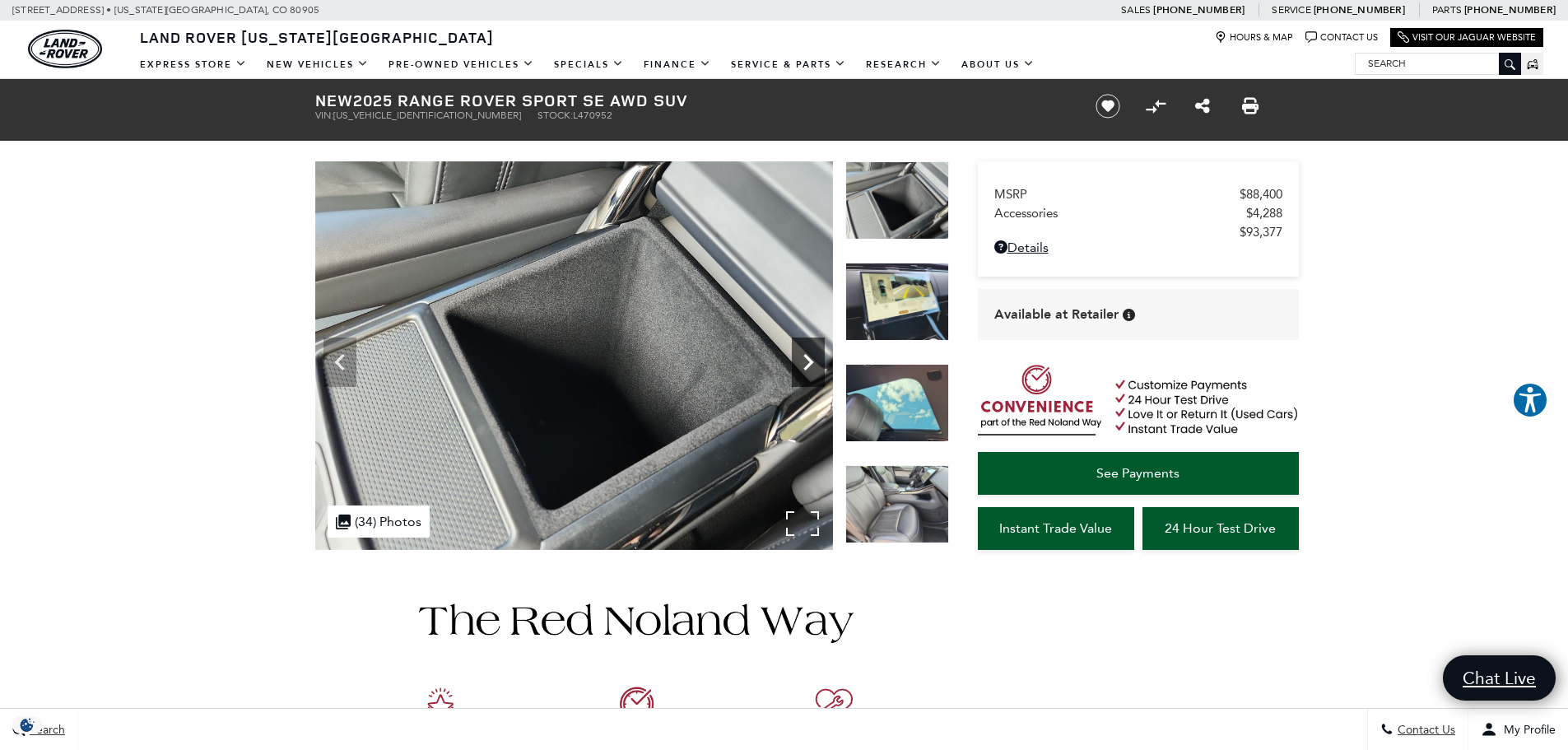
click at [807, 356] on icon "Next" at bounding box center [808, 362] width 33 height 33
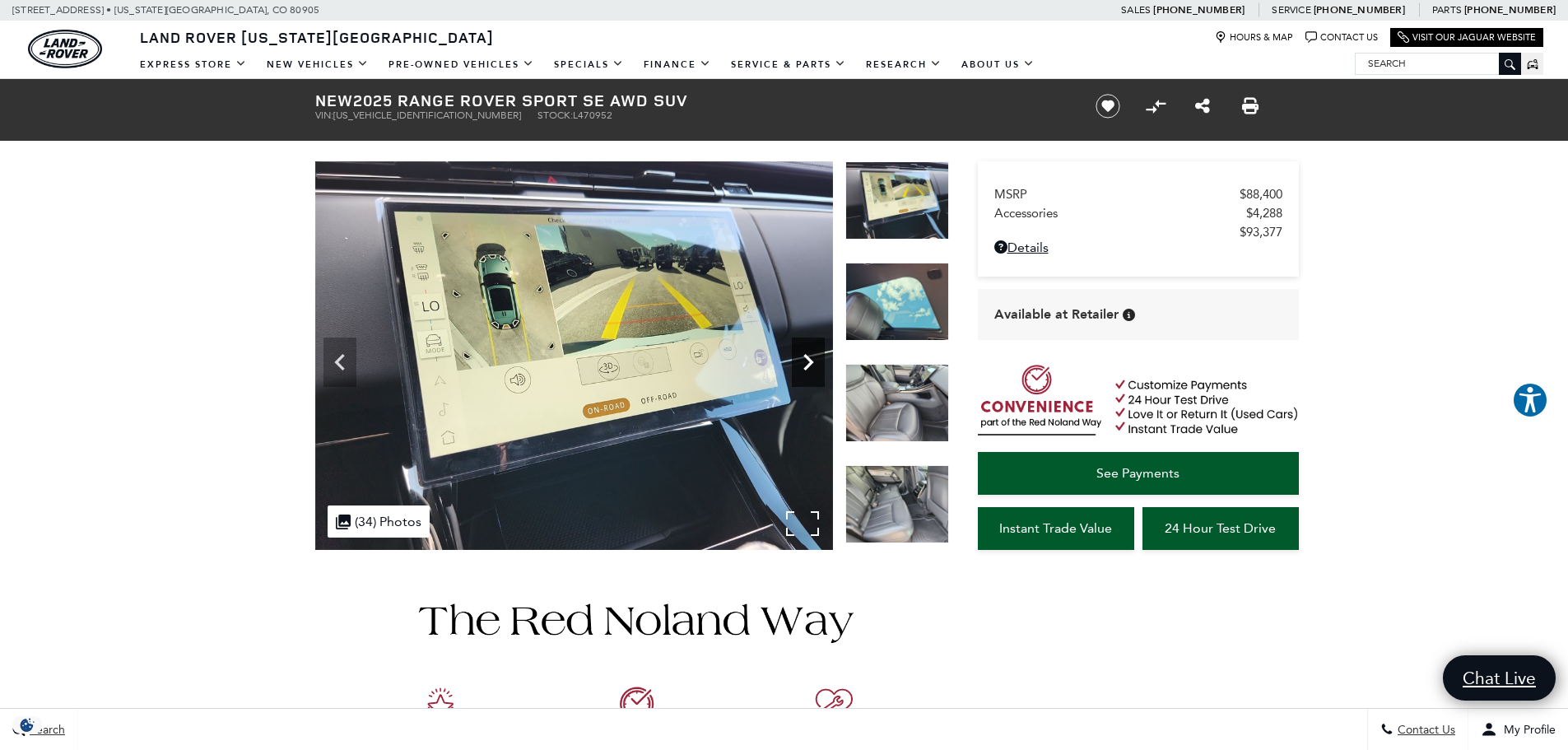
click at [807, 356] on icon "Next" at bounding box center [808, 362] width 33 height 33
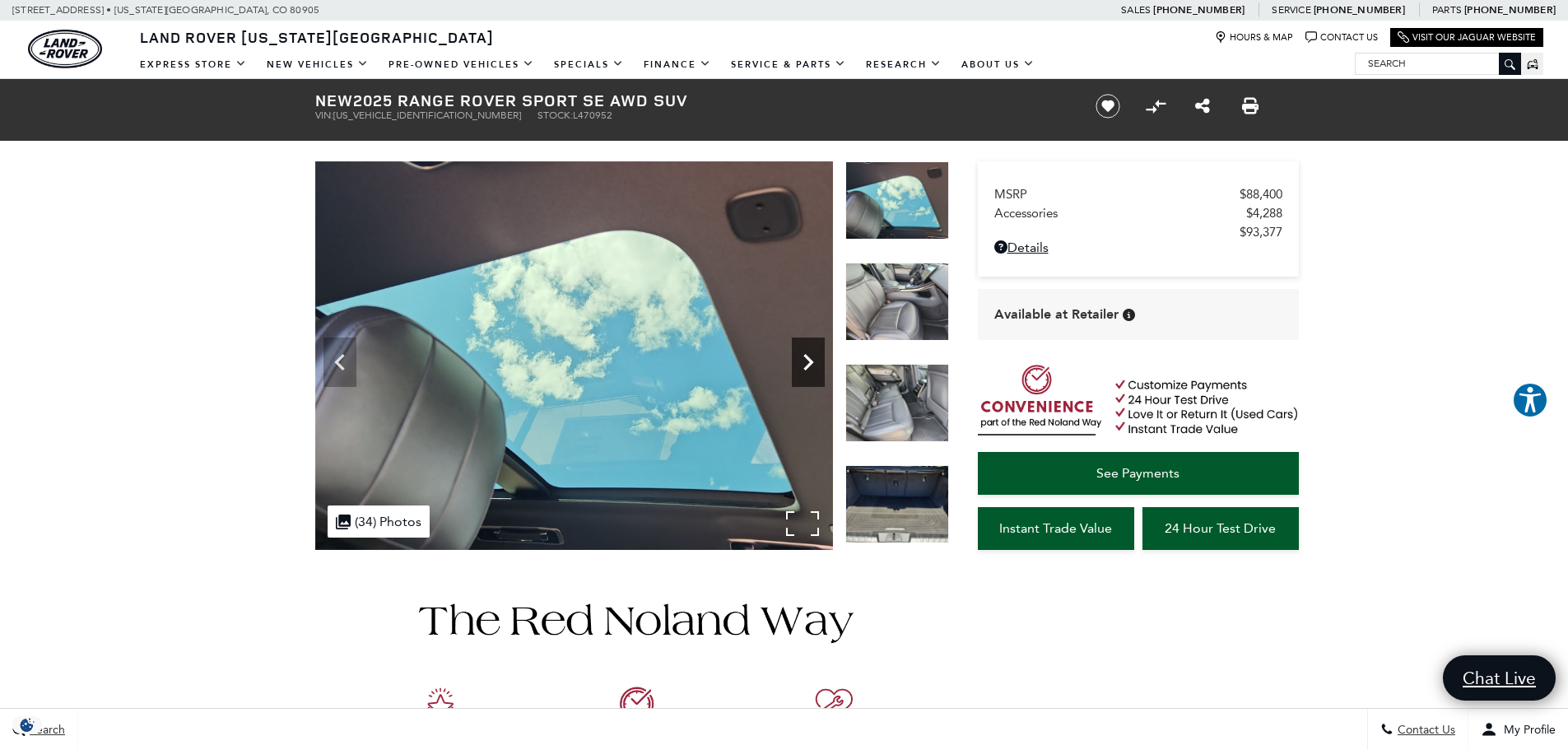
click at [807, 356] on icon "Next" at bounding box center [808, 362] width 33 height 33
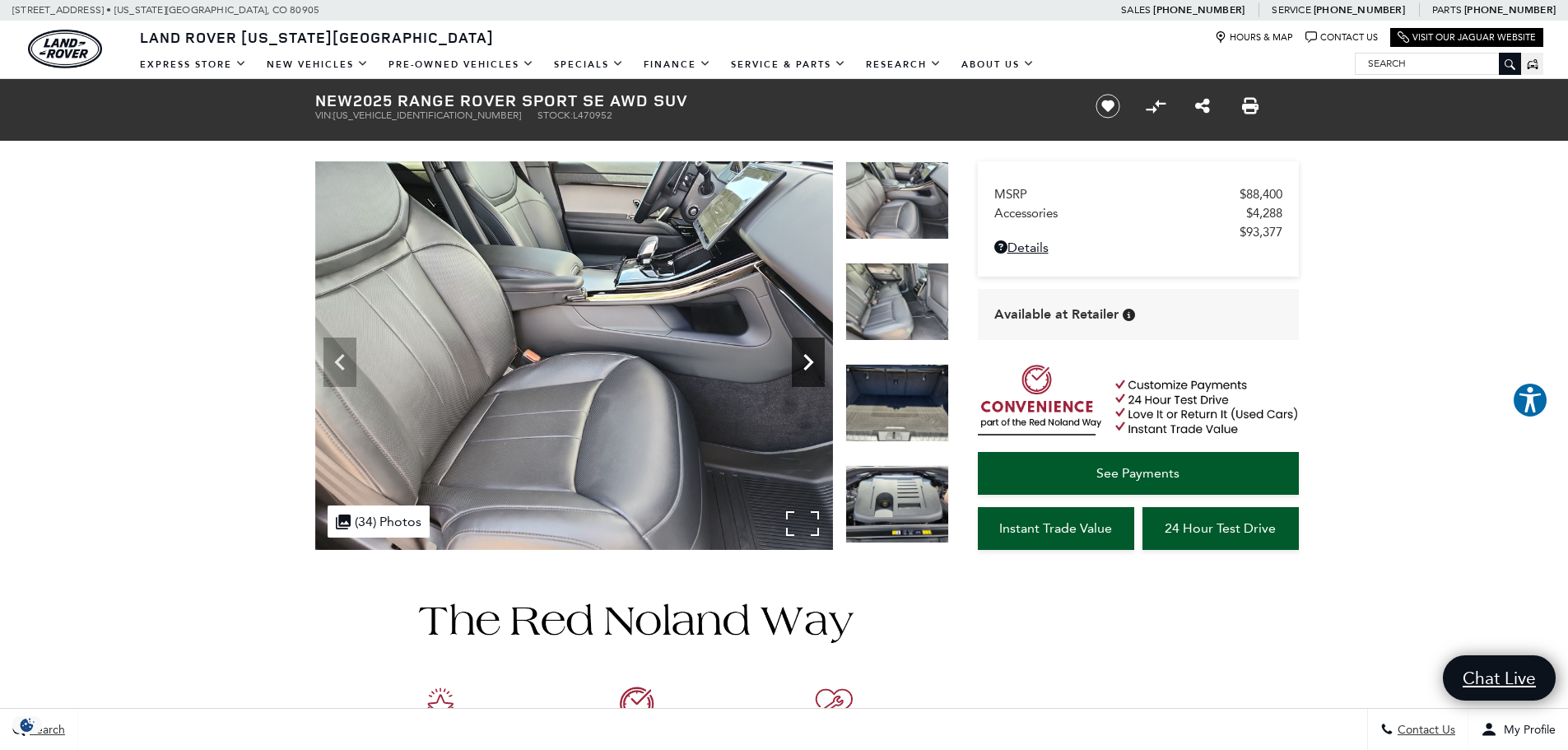
click at [807, 356] on icon "Next" at bounding box center [808, 362] width 33 height 33
